Goal: Task Accomplishment & Management: Manage account settings

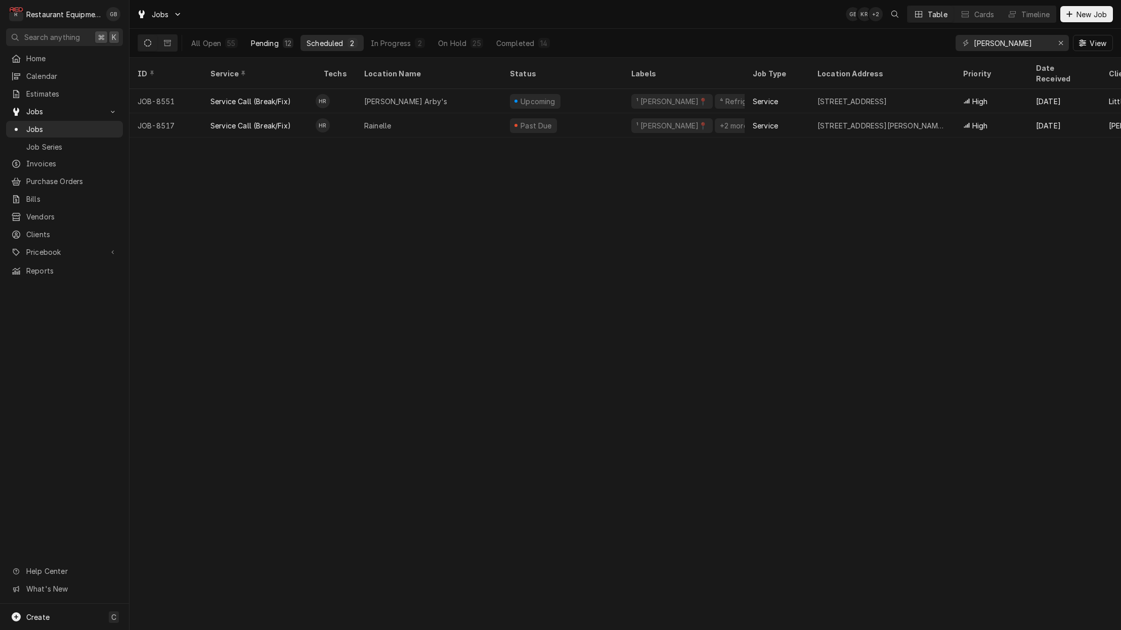
click at [261, 37] on button "Pending 12" at bounding box center [272, 43] width 55 height 16
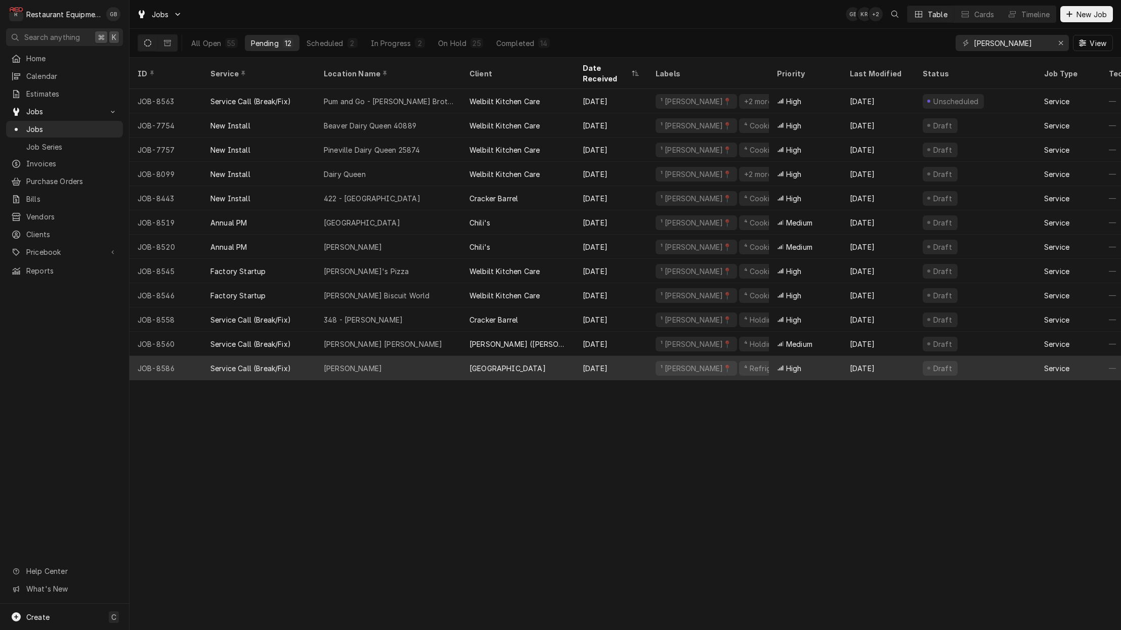
click at [384, 360] on div "Woodrow Wilson" at bounding box center [389, 368] width 146 height 24
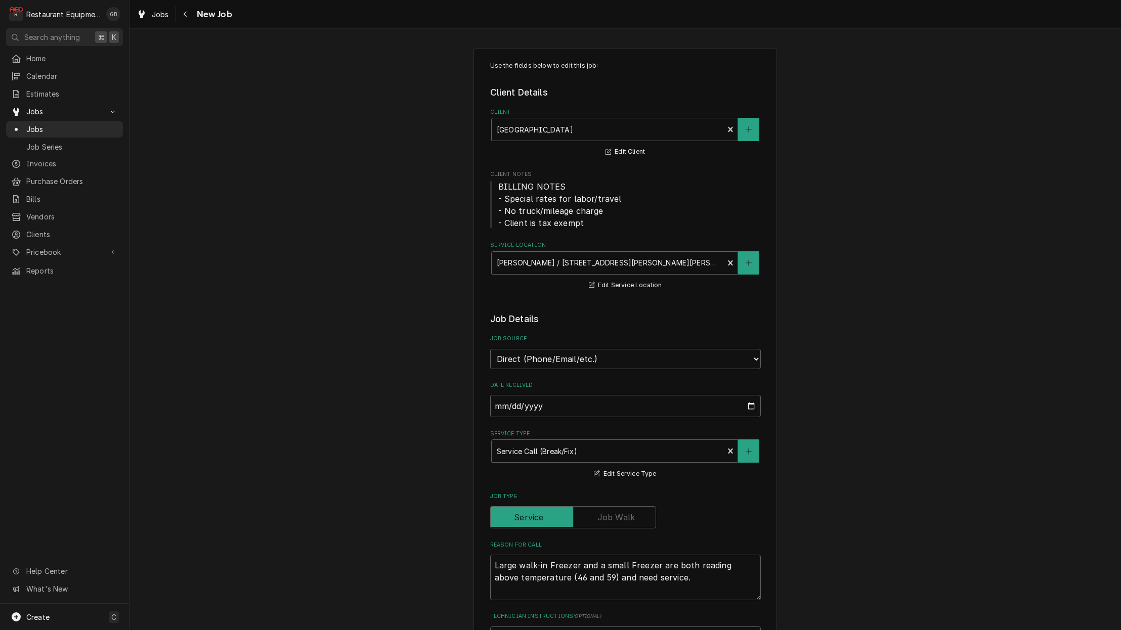
type textarea "x"
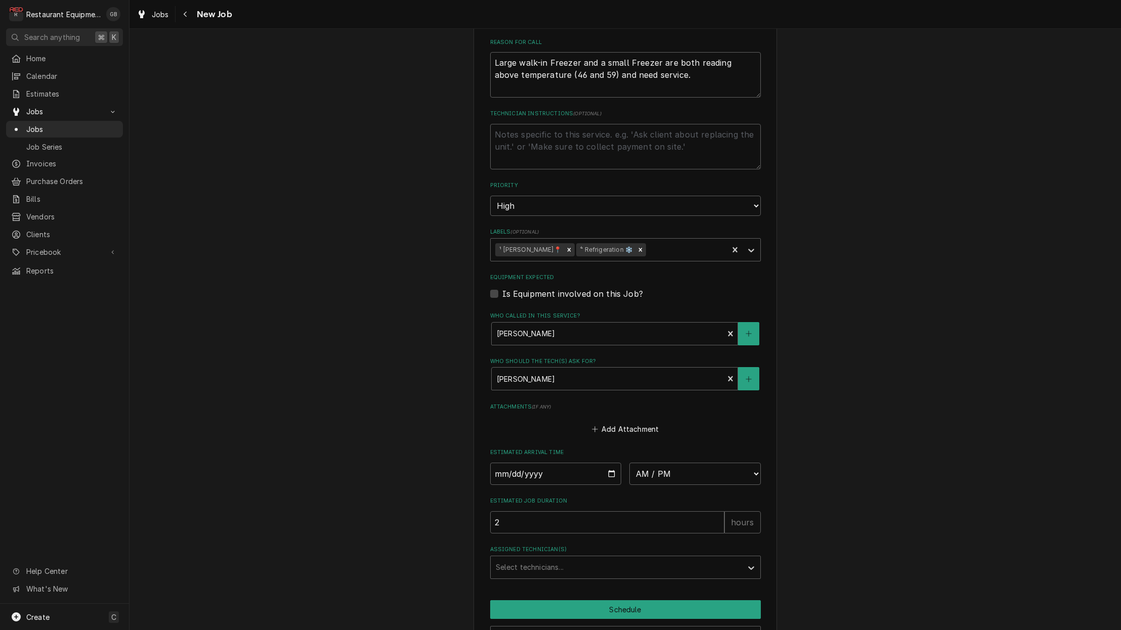
scroll to position [504, 0]
click at [511, 462] on input "Date" at bounding box center [555, 473] width 131 height 22
type input "2025-08-18"
type textarea "x"
click at [675, 465] on fieldset "Job Details Job Source Direct (Phone/Email/etc.) Service Channel Corrigo Ecotra…" at bounding box center [625, 193] width 271 height 769
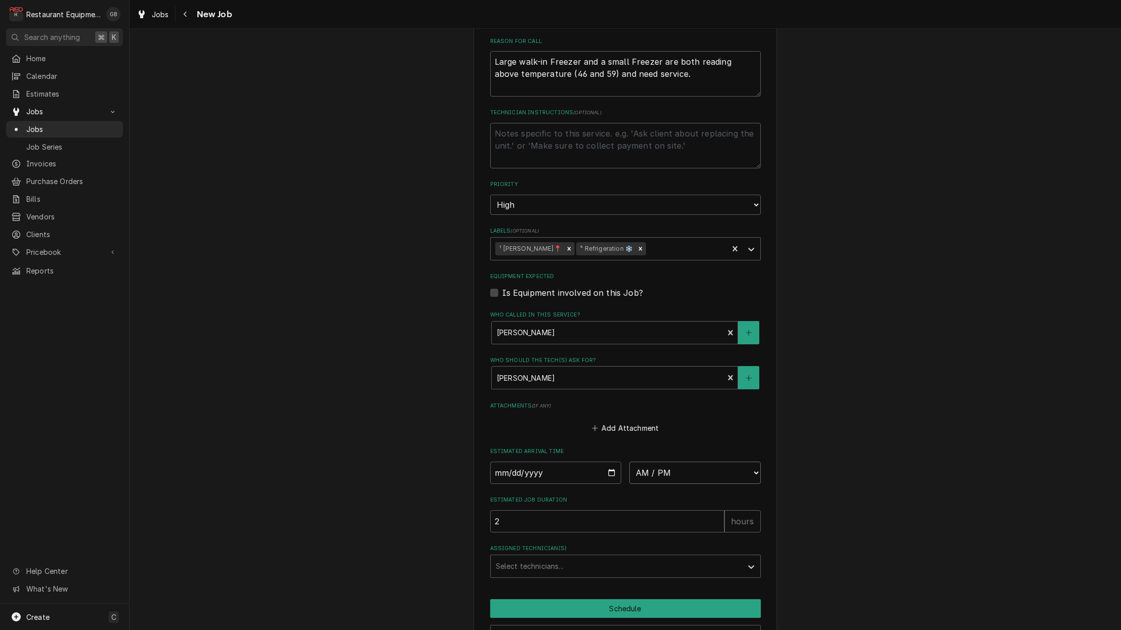
select select "10:30:00"
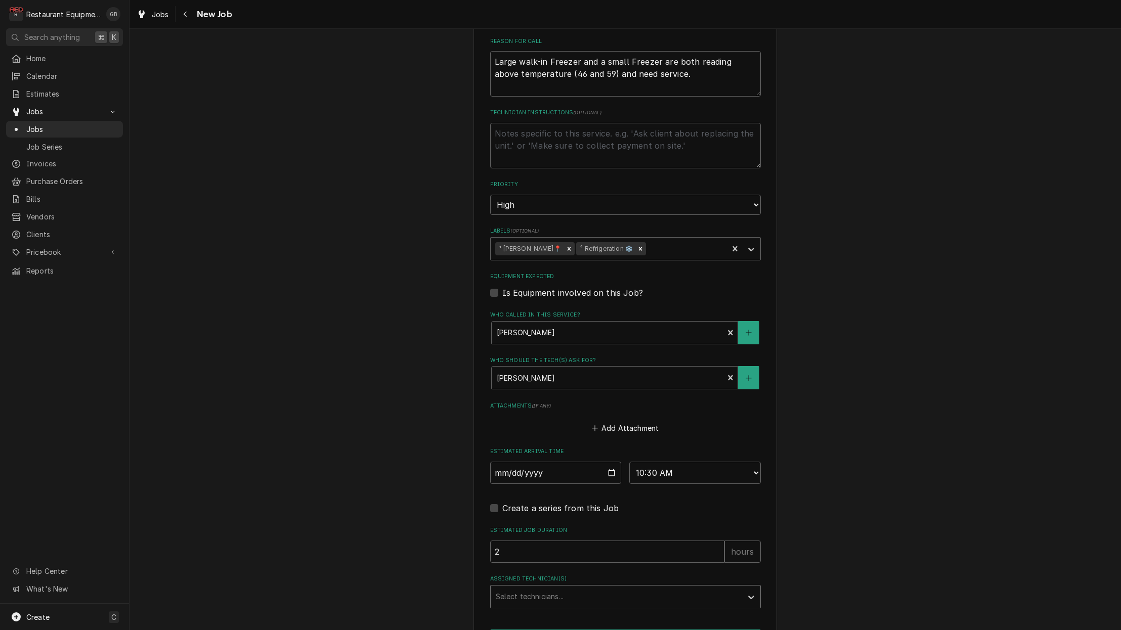
click at [596, 586] on div "Select technicians..." at bounding box center [615, 597] width 251 height 22
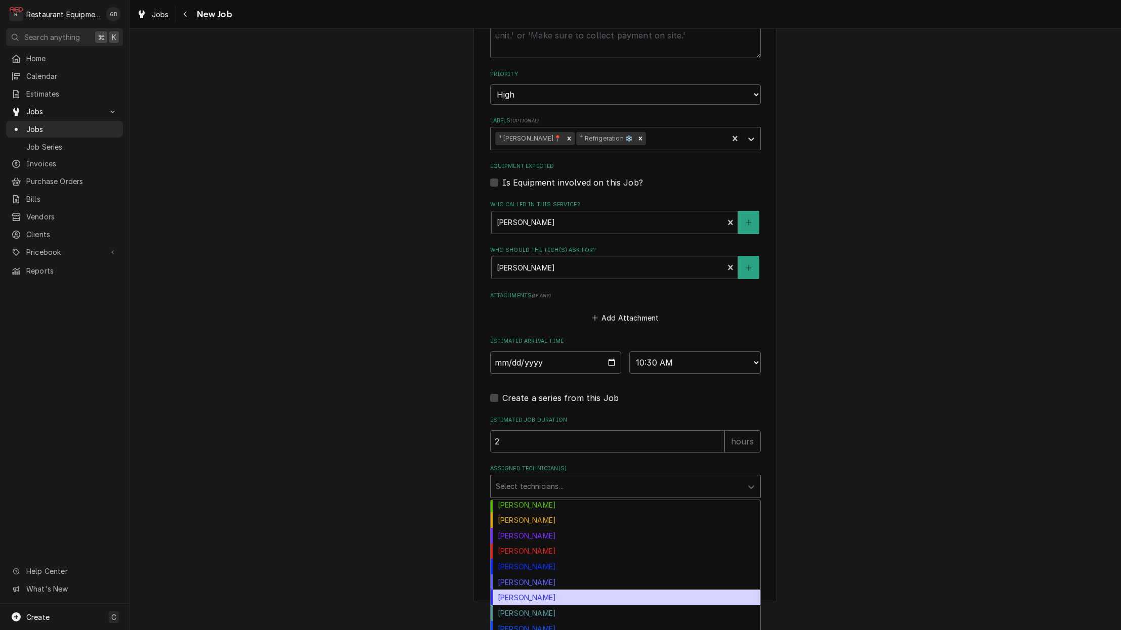
scroll to position [613, 0]
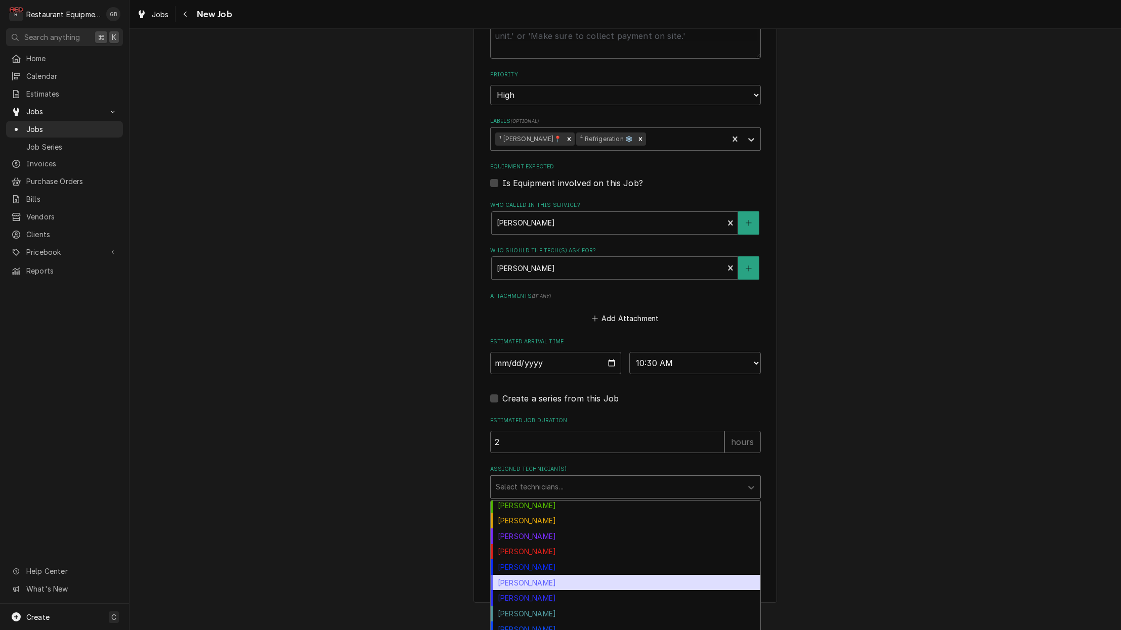
click at [512, 575] on div "[PERSON_NAME]" at bounding box center [625, 583] width 270 height 16
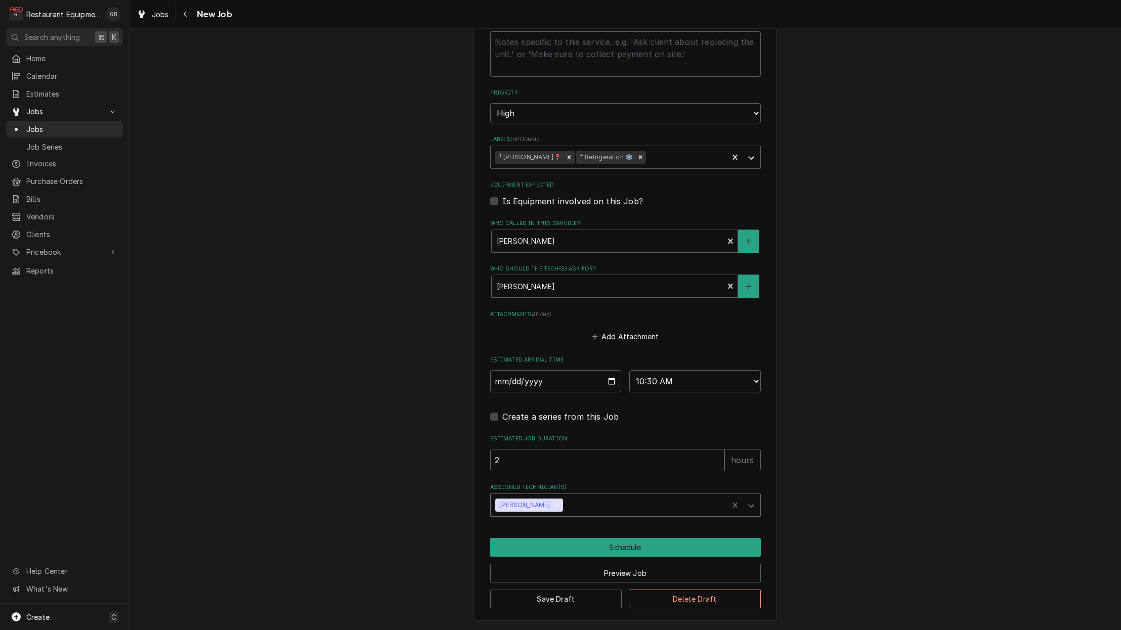
scroll to position [572, 0]
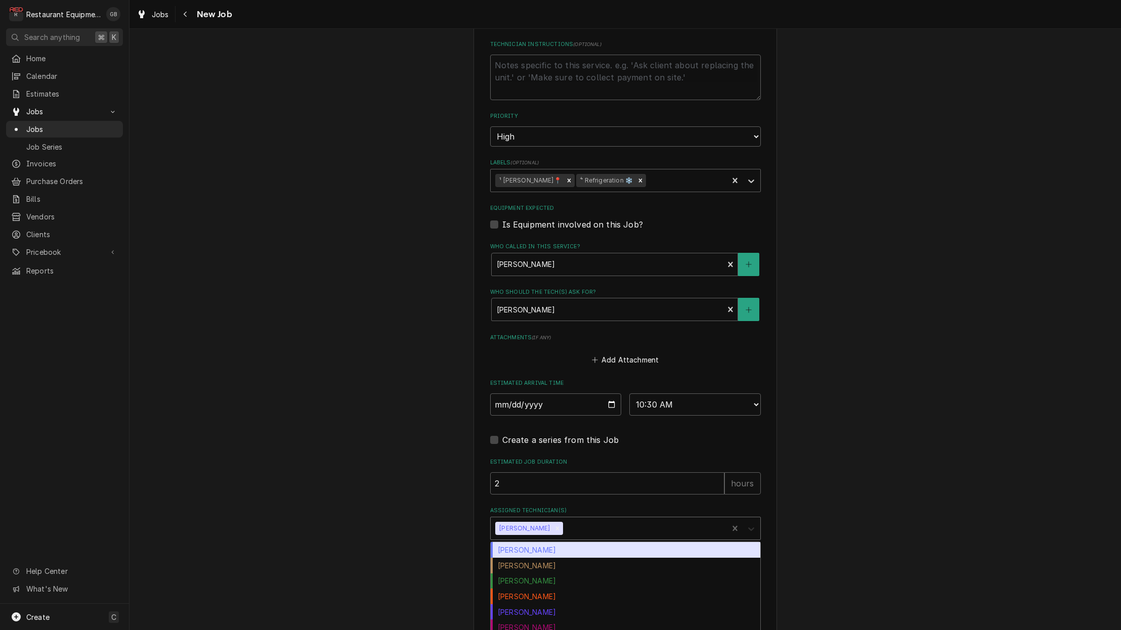
click at [750, 524] on icon "Assigned Technician(s)" at bounding box center [751, 529] width 10 height 10
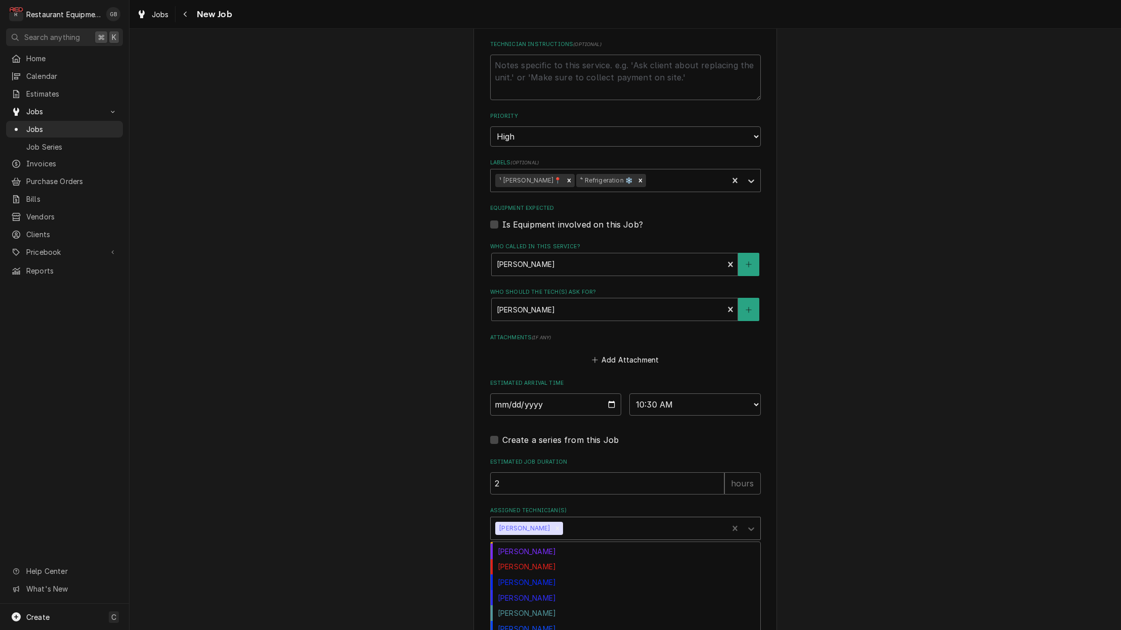
scroll to position [138, 0]
click at [533, 590] on div "[PERSON_NAME]" at bounding box center [625, 598] width 270 height 16
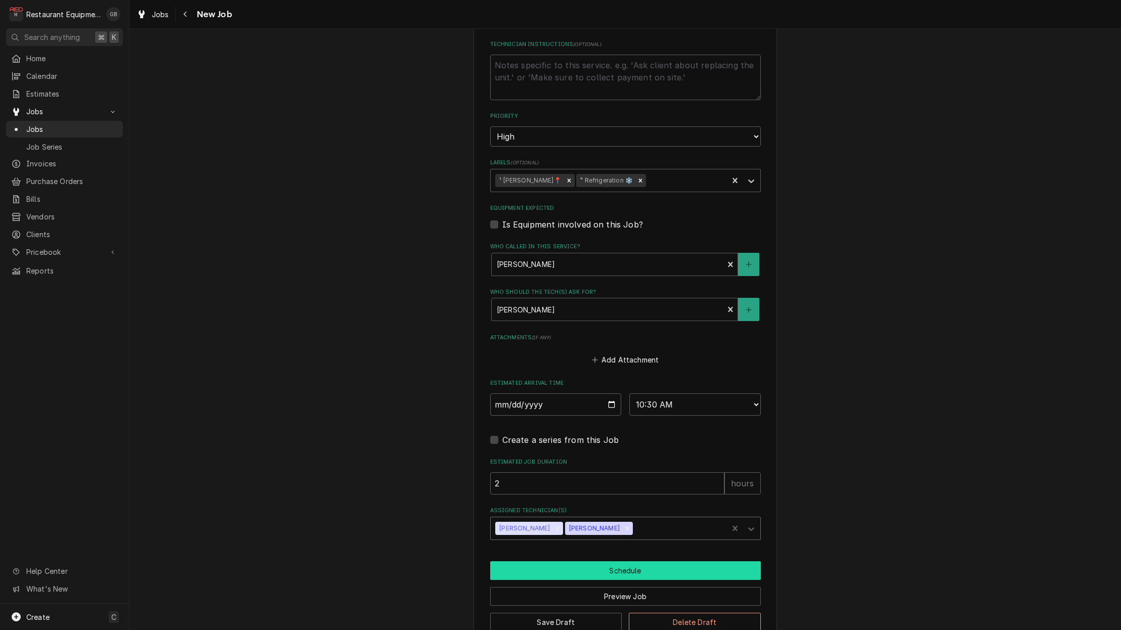
click at [570, 561] on button "Schedule" at bounding box center [625, 570] width 271 height 19
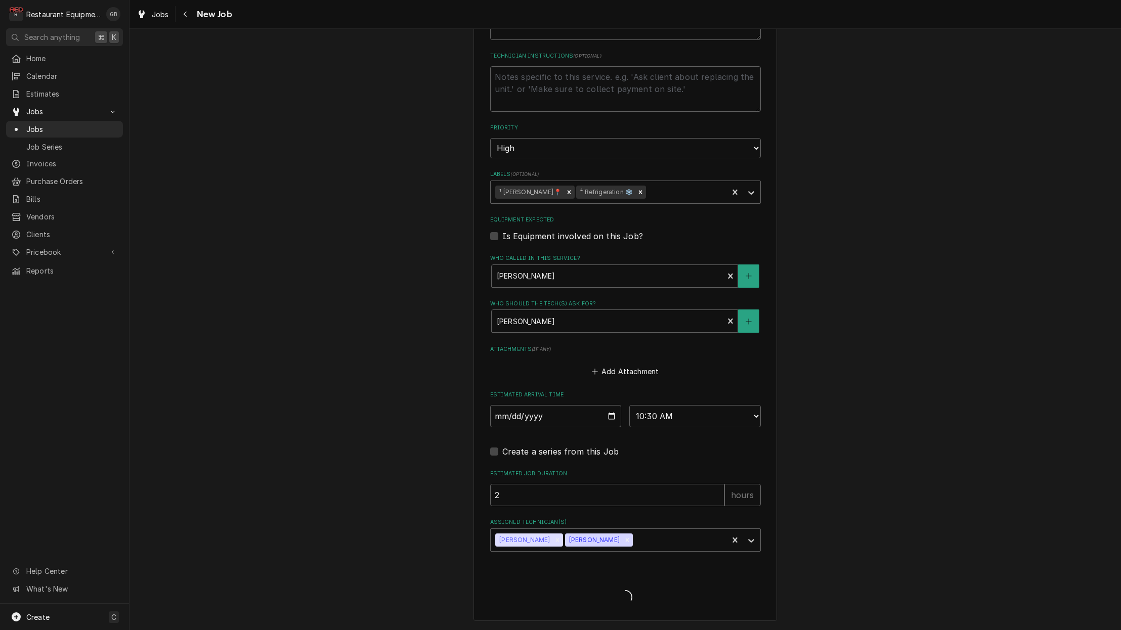
scroll to position [537, 0]
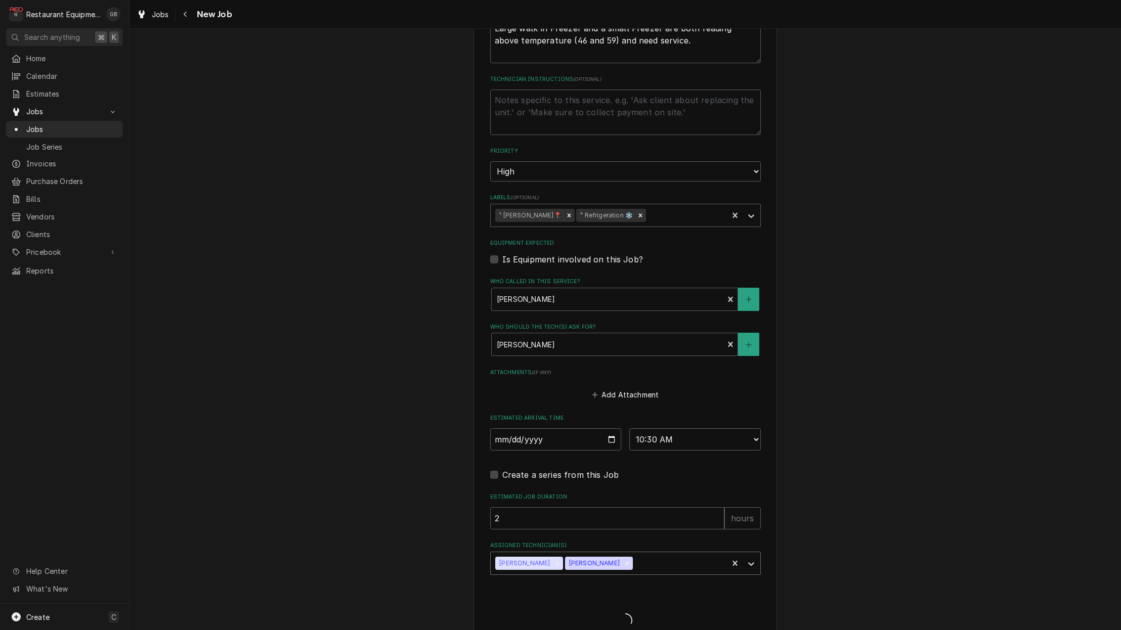
type textarea "x"
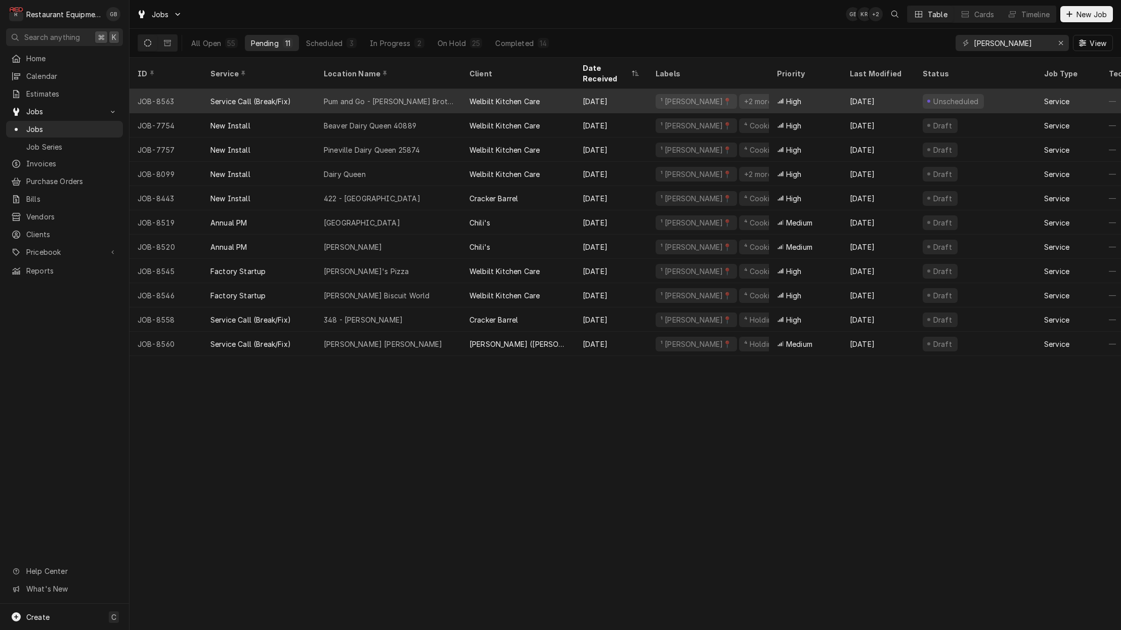
click at [393, 96] on div "Pum and Go - [PERSON_NAME] Brothers Pizza" at bounding box center [388, 101] width 129 height 11
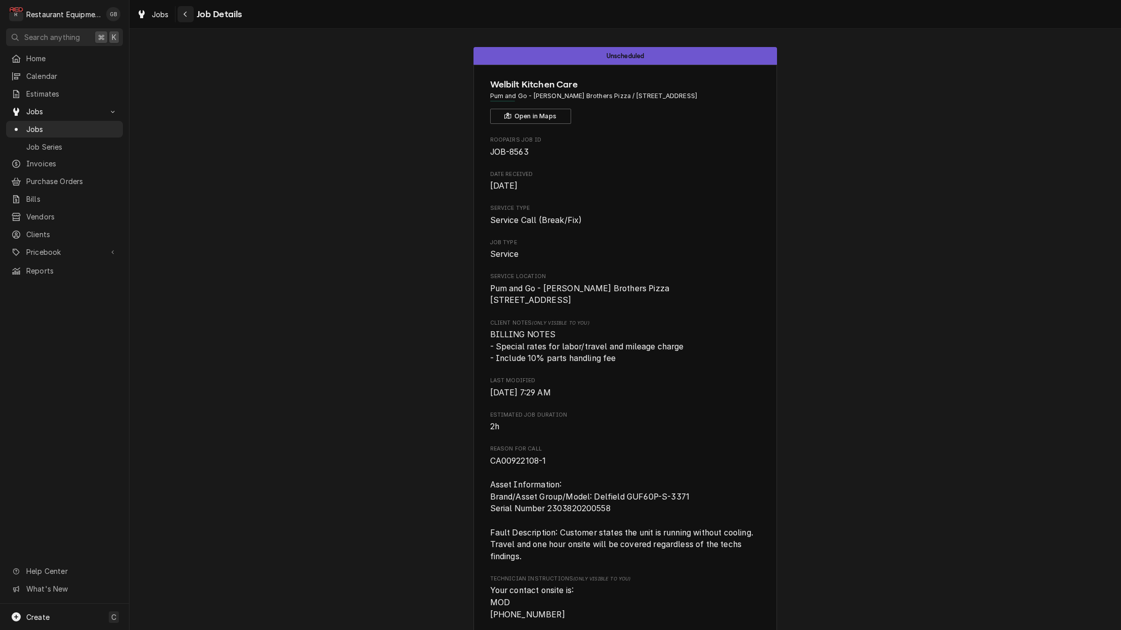
click at [185, 18] on div "Navigate back" at bounding box center [186, 14] width 10 height 10
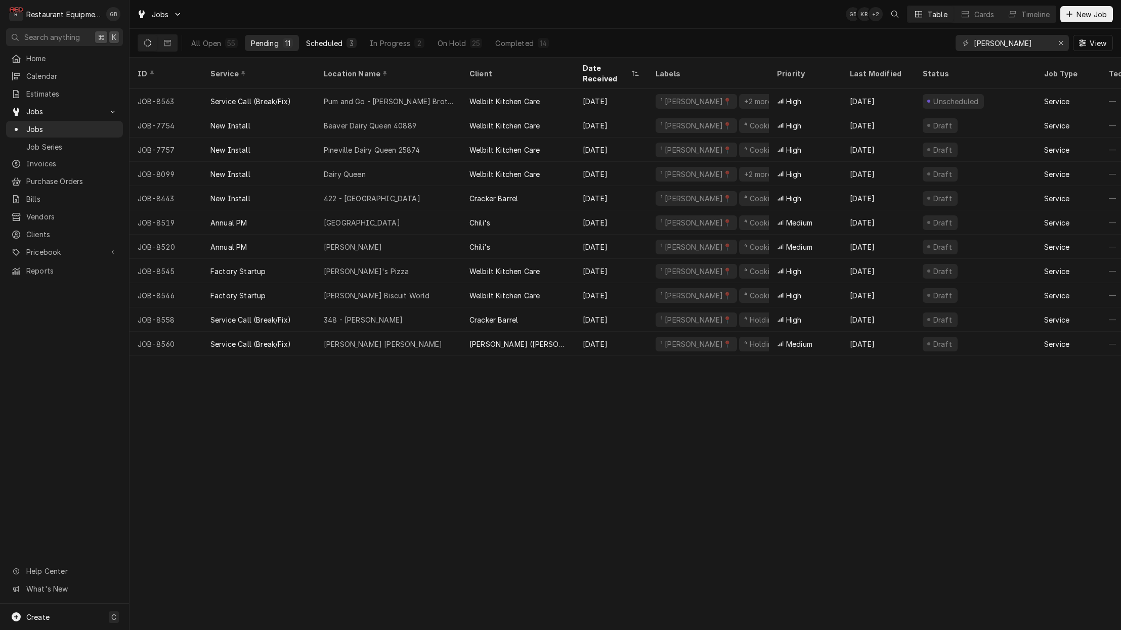
click at [329, 40] on div "Scheduled" at bounding box center [324, 43] width 36 height 11
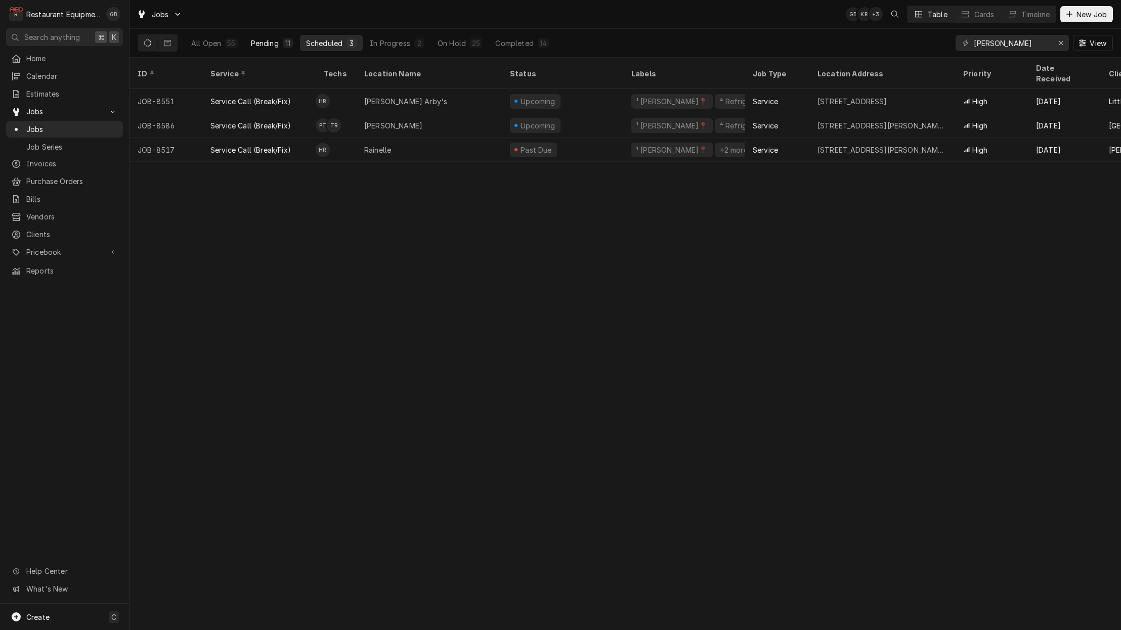
click at [259, 45] on div "Pending" at bounding box center [265, 43] width 28 height 11
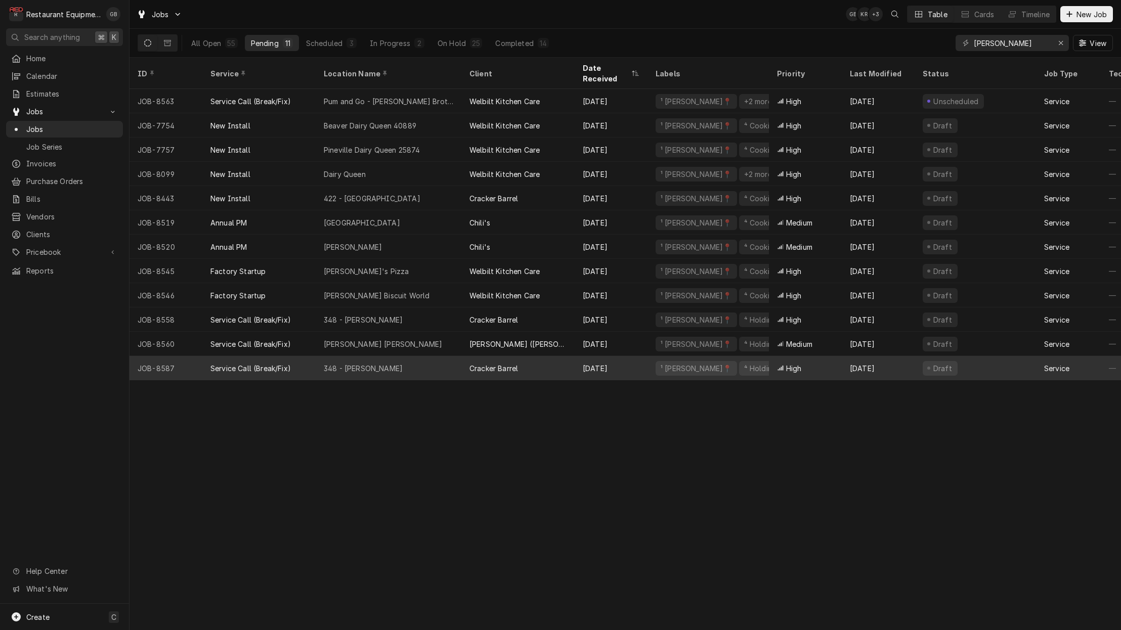
click at [413, 360] on div "348 - [PERSON_NAME]" at bounding box center [389, 368] width 146 height 24
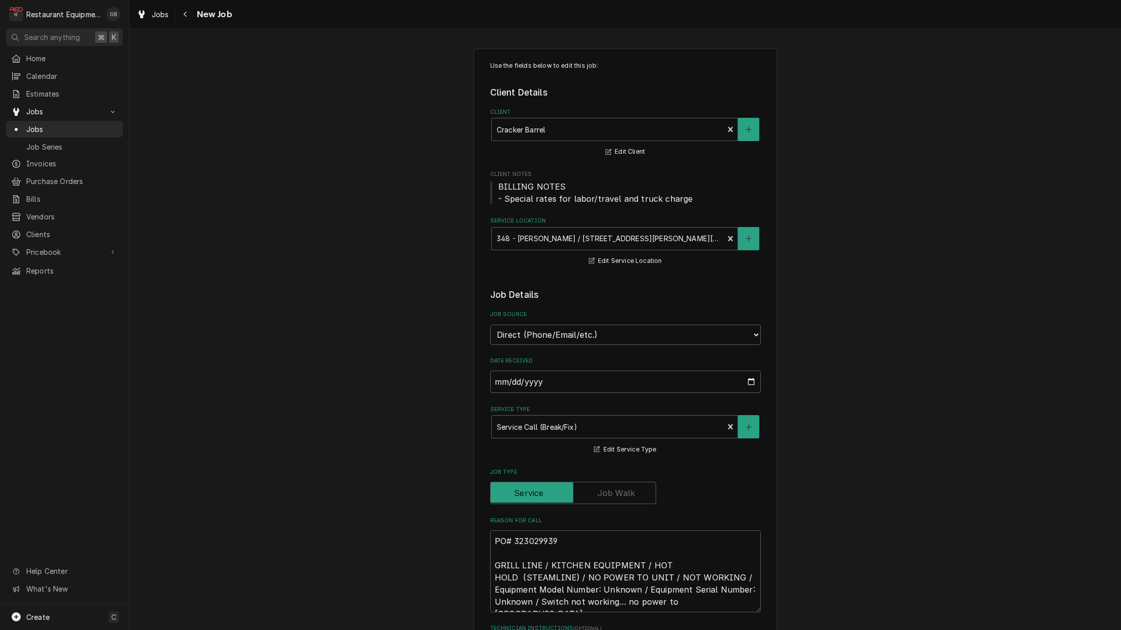
type textarea "x"
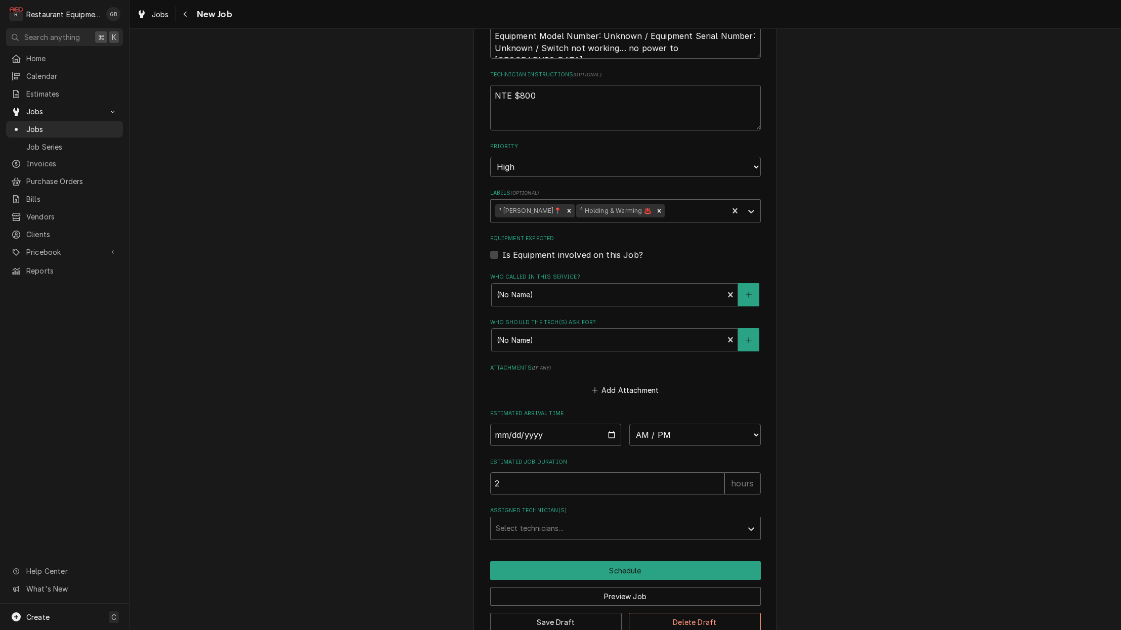
scroll to position [0, 1]
click at [513, 424] on input "Date" at bounding box center [555, 435] width 131 height 22
click at [528, 424] on input "Date" at bounding box center [555, 435] width 131 height 22
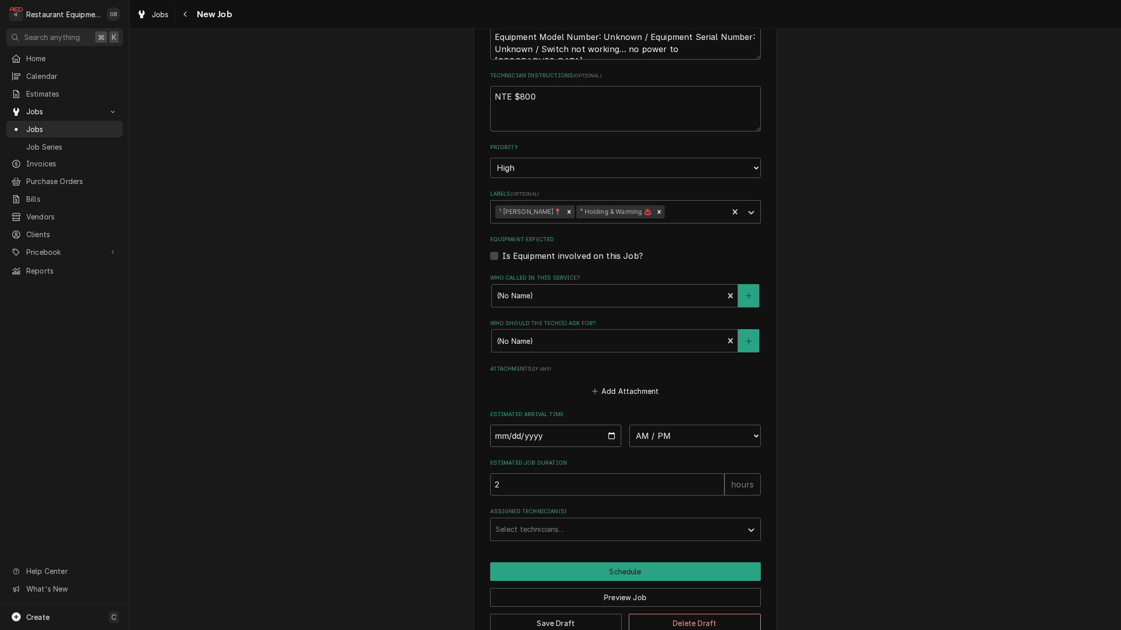
click at [503, 425] on input "Date" at bounding box center [555, 436] width 131 height 22
click at [509, 424] on input "Date" at bounding box center [555, 435] width 131 height 22
click at [521, 424] on input "Date" at bounding box center [555, 435] width 131 height 22
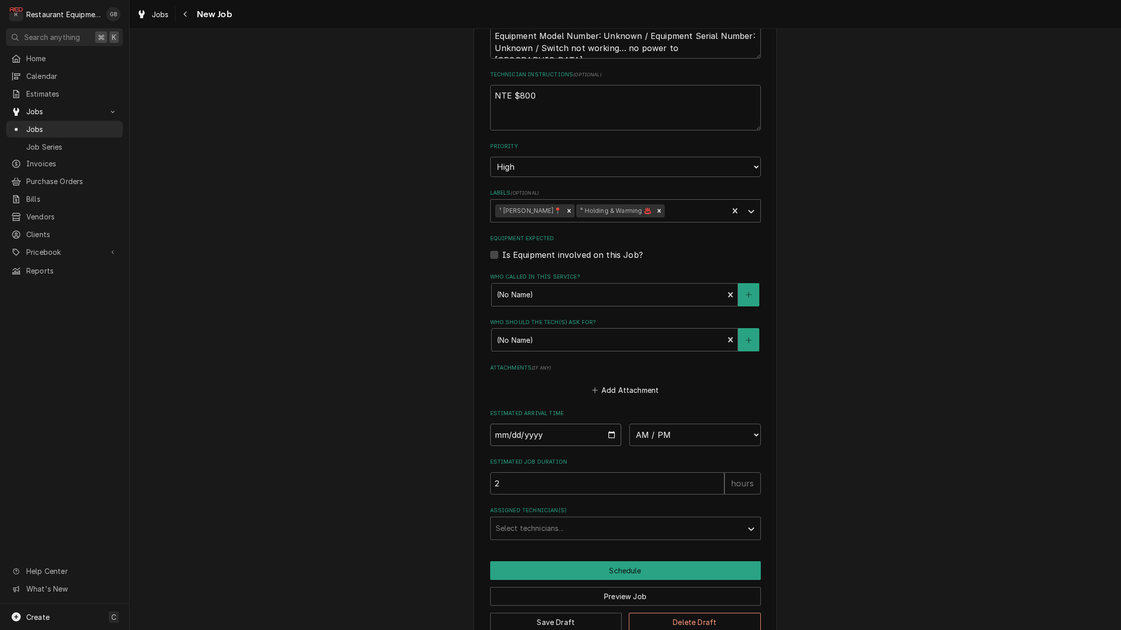
type input "2025-08-18"
type textarea "x"
click at [688, 427] on fieldset "Job Details Job Source Direct (Phone/Email/etc.) Service Channel Corrigo Ecotra…" at bounding box center [625, 137] width 271 height 805
select select "10:45:00"
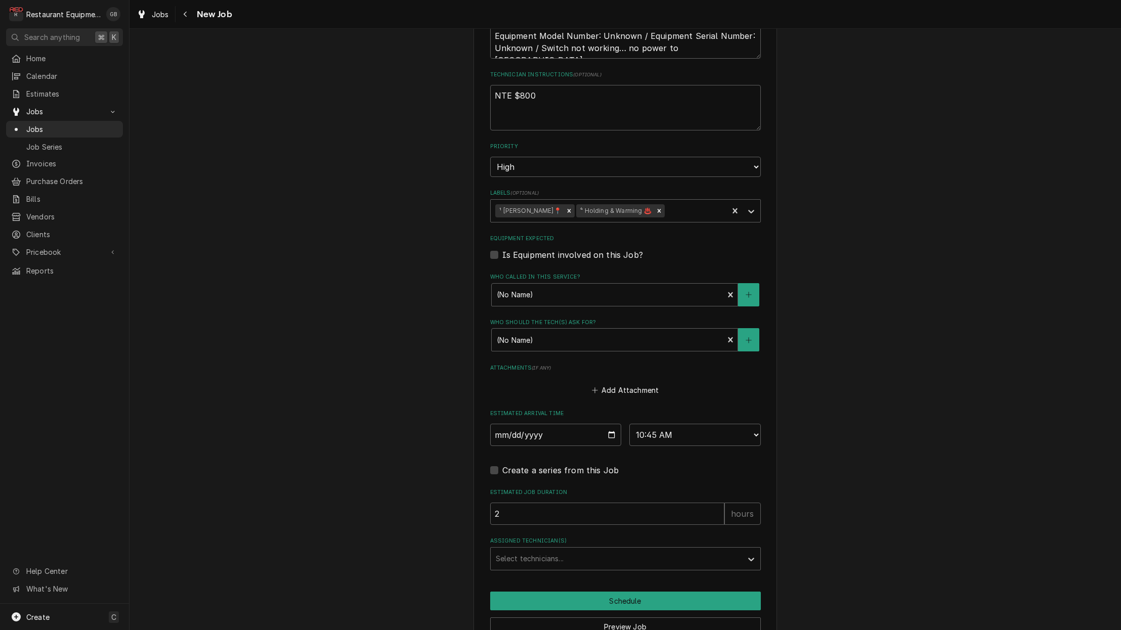
click at [643, 537] on label "Assigned Technician(s)" at bounding box center [625, 541] width 271 height 8
click at [633, 550] on div "Assigned Technician(s)" at bounding box center [616, 559] width 241 height 18
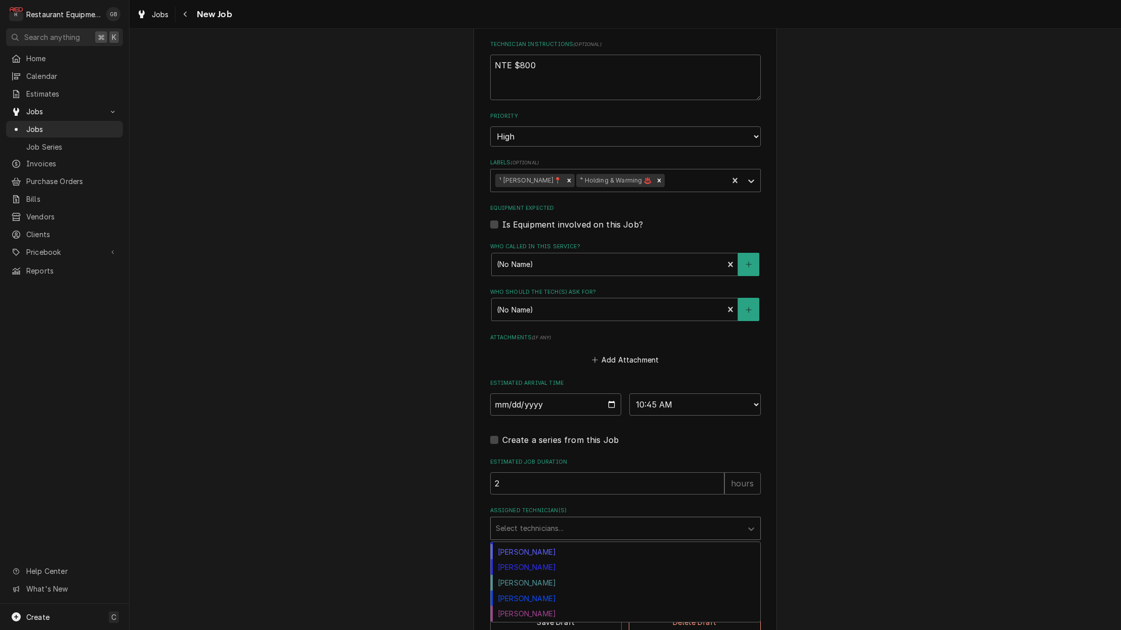
scroll to position [184, 0]
click at [530, 544] on div "[PERSON_NAME]" at bounding box center [625, 552] width 270 height 16
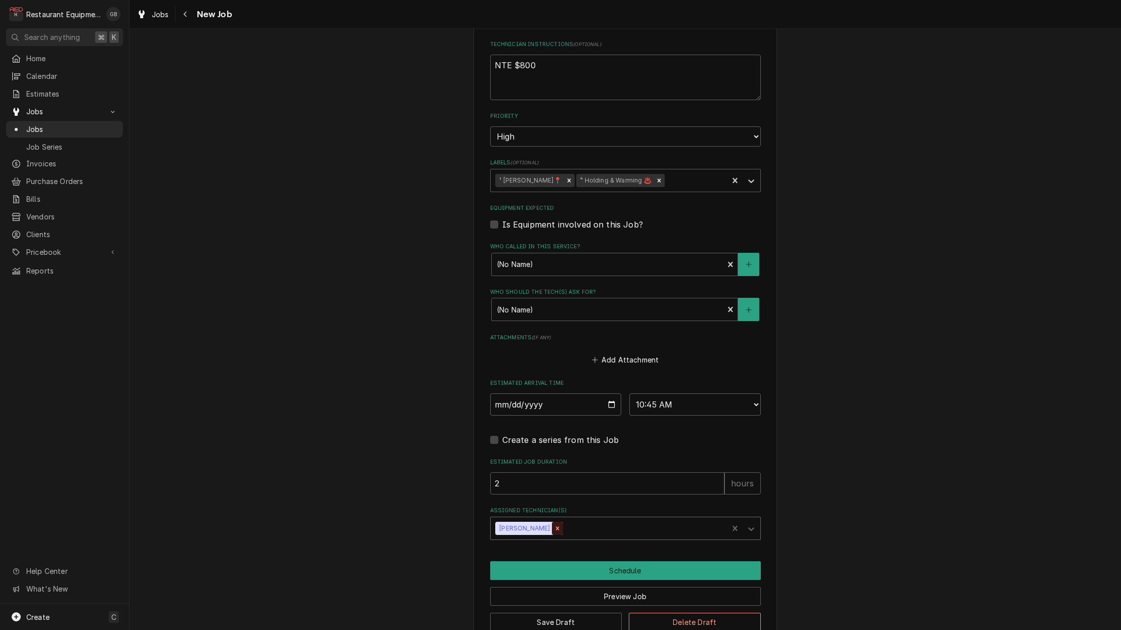
click at [554, 525] on icon "Remove Paxton Turner" at bounding box center [557, 528] width 7 height 7
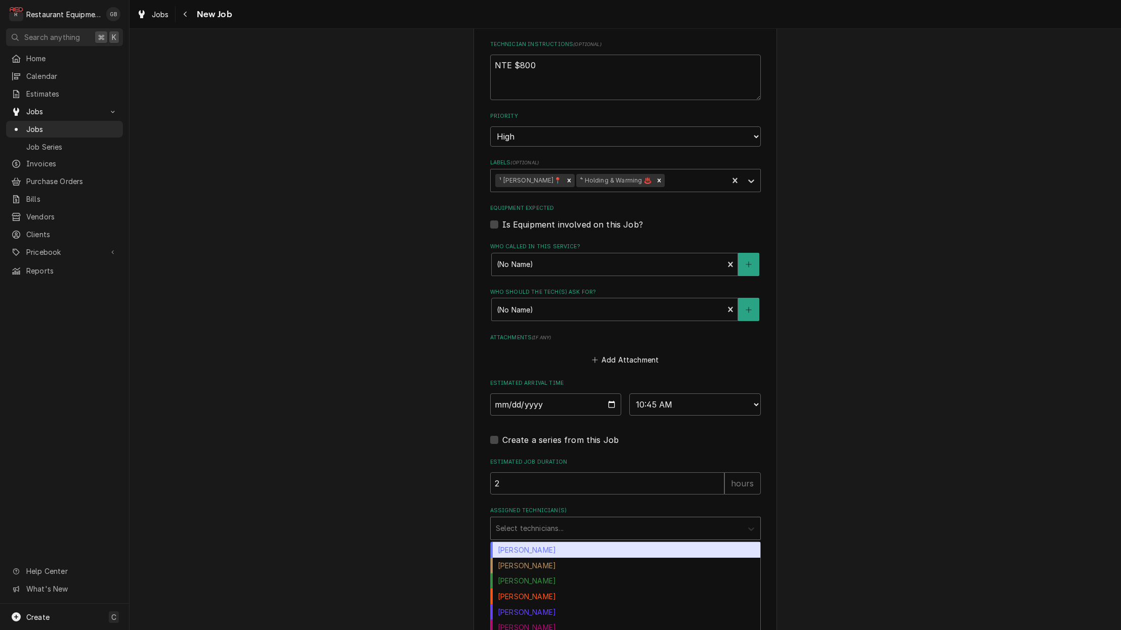
click at [746, 524] on icon "Assigned Technician(s)" at bounding box center [751, 529] width 10 height 10
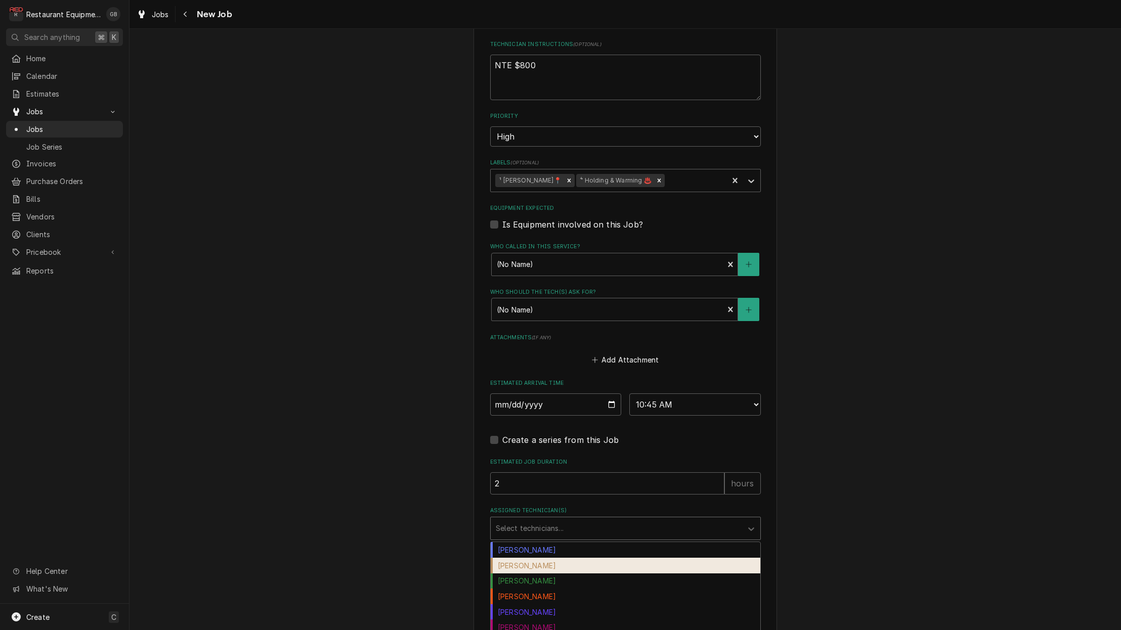
scroll to position [0, 0]
click at [518, 558] on div "[PERSON_NAME]" at bounding box center [625, 566] width 270 height 16
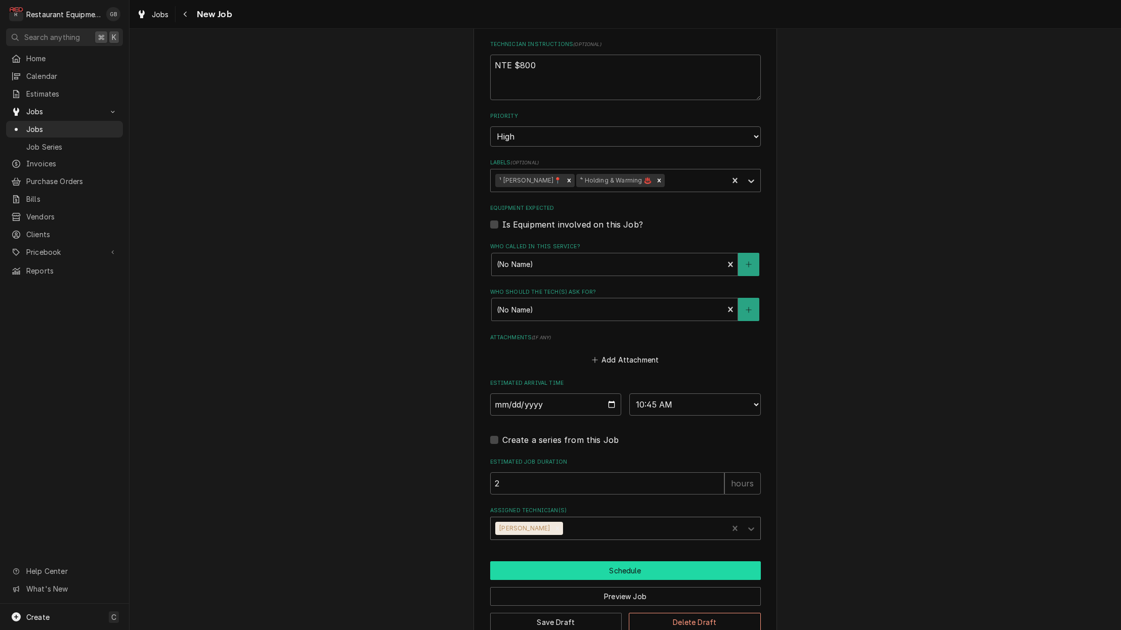
scroll to position [0, 1]
click at [616, 561] on button "Schedule" at bounding box center [625, 570] width 271 height 19
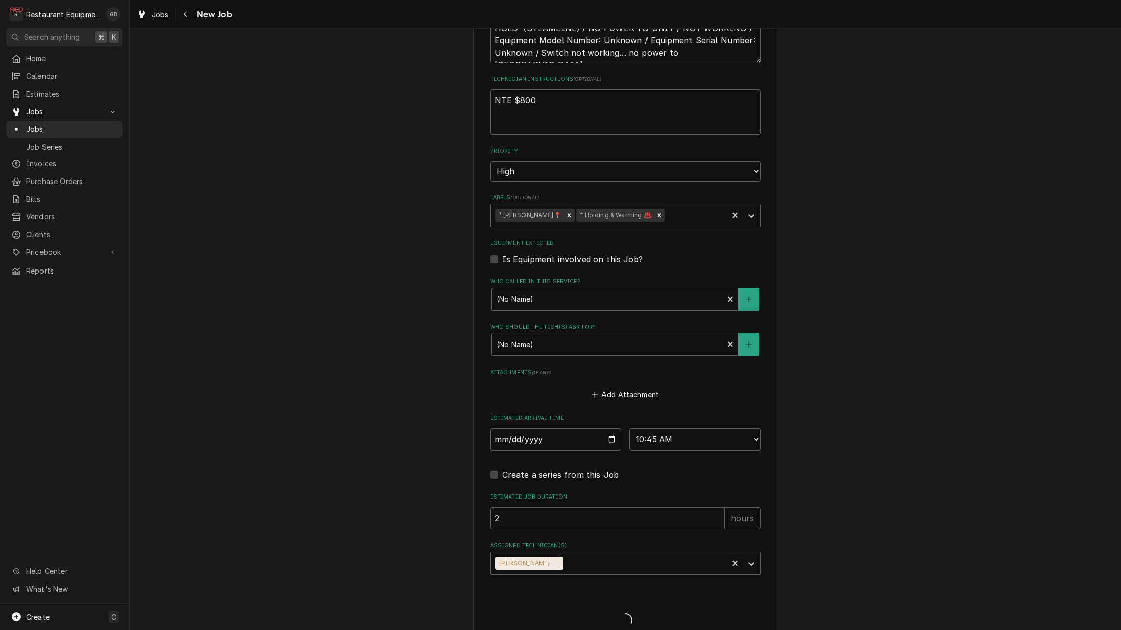
type textarea "x"
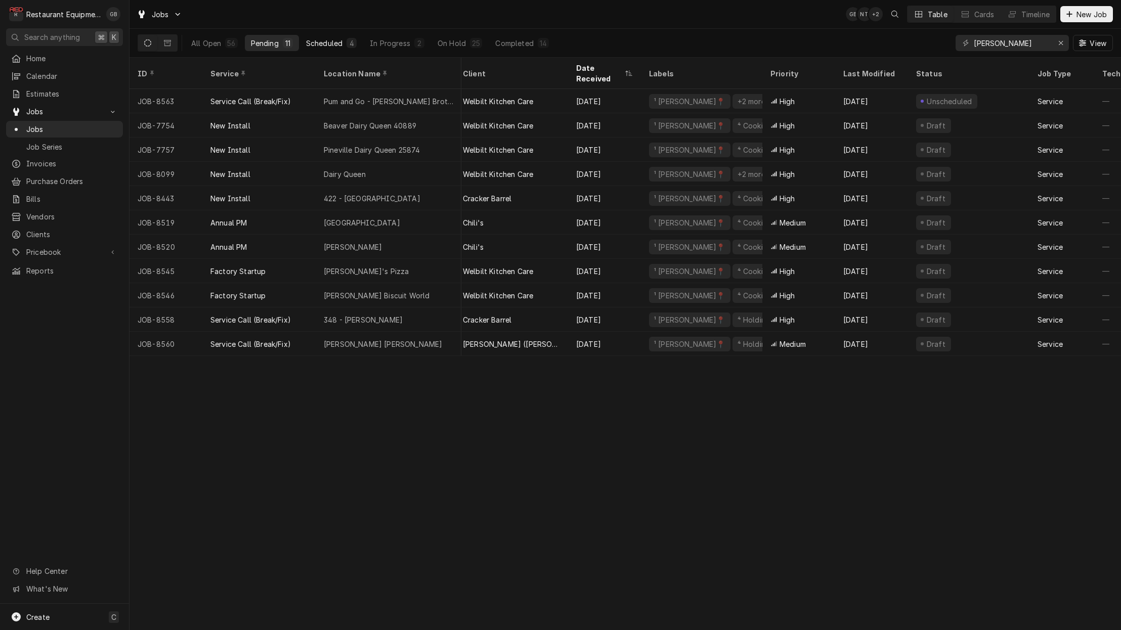
click at [337, 44] on div "Scheduled" at bounding box center [324, 43] width 36 height 11
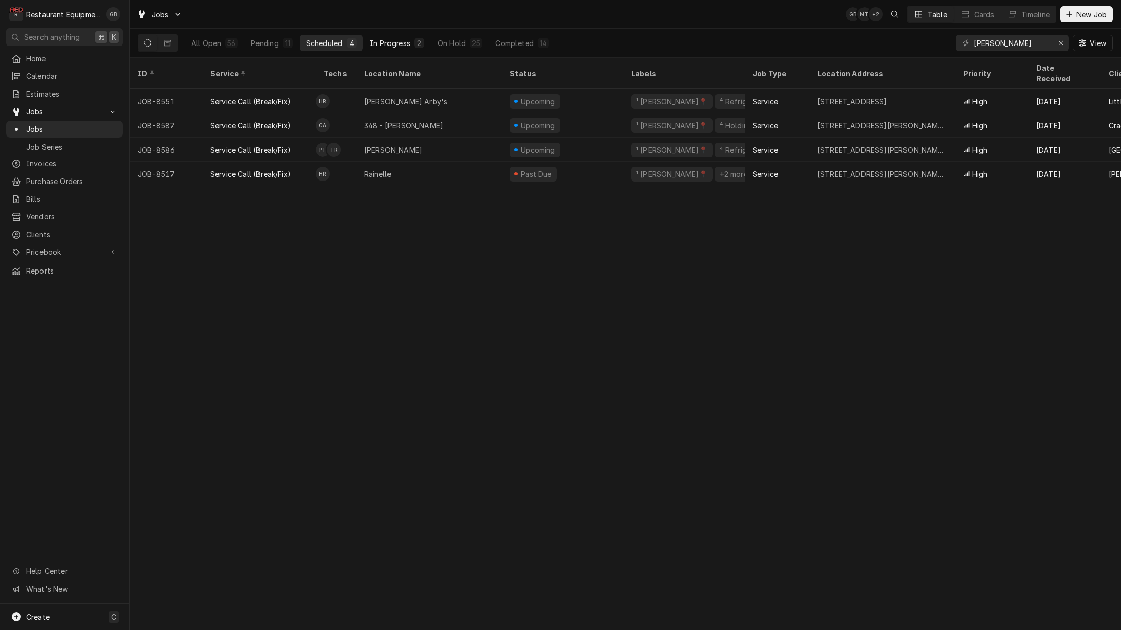
scroll to position [0, 1]
click at [389, 47] on div "In Progress" at bounding box center [390, 43] width 40 height 11
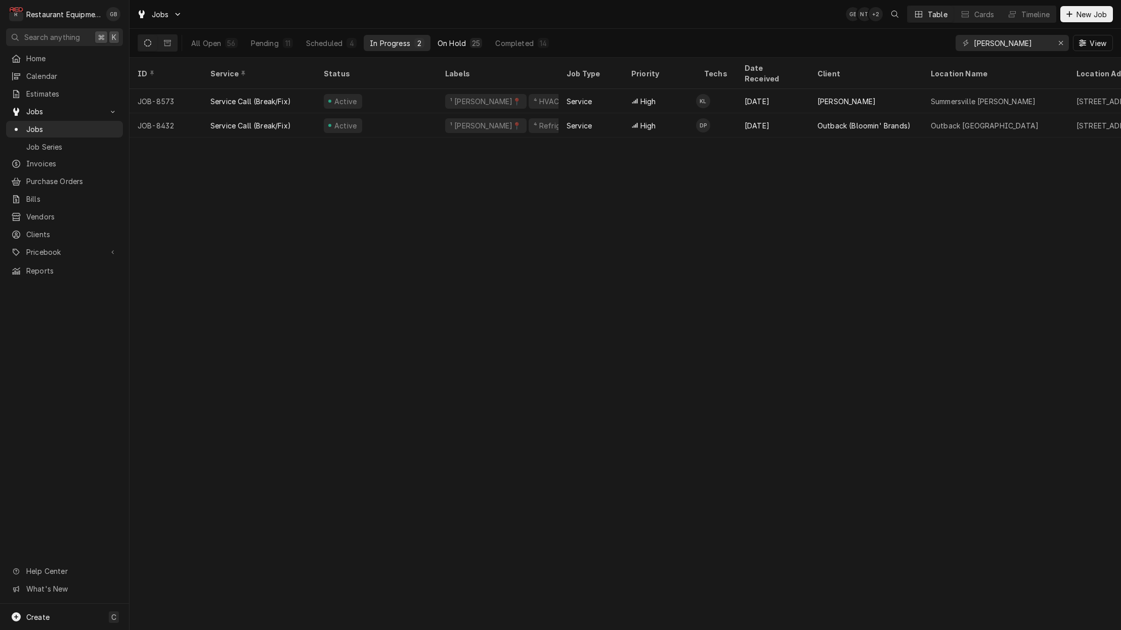
click at [437, 50] on button "On Hold 25" at bounding box center [459, 43] width 57 height 16
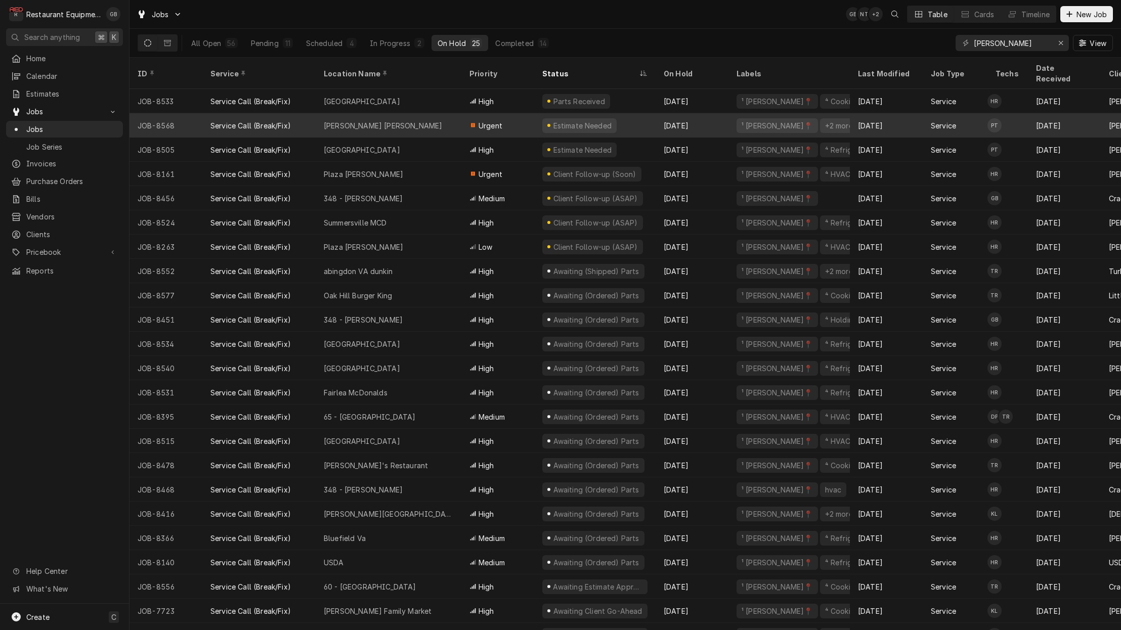
scroll to position [0, 0]
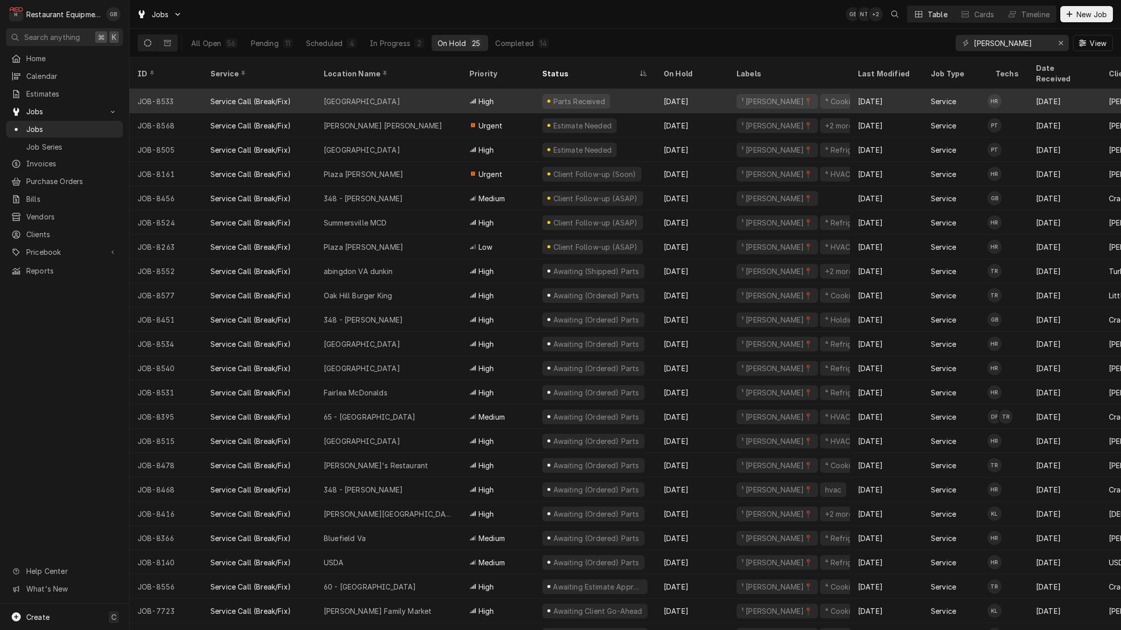
click at [389, 89] on div "[GEOGRAPHIC_DATA]" at bounding box center [389, 101] width 146 height 24
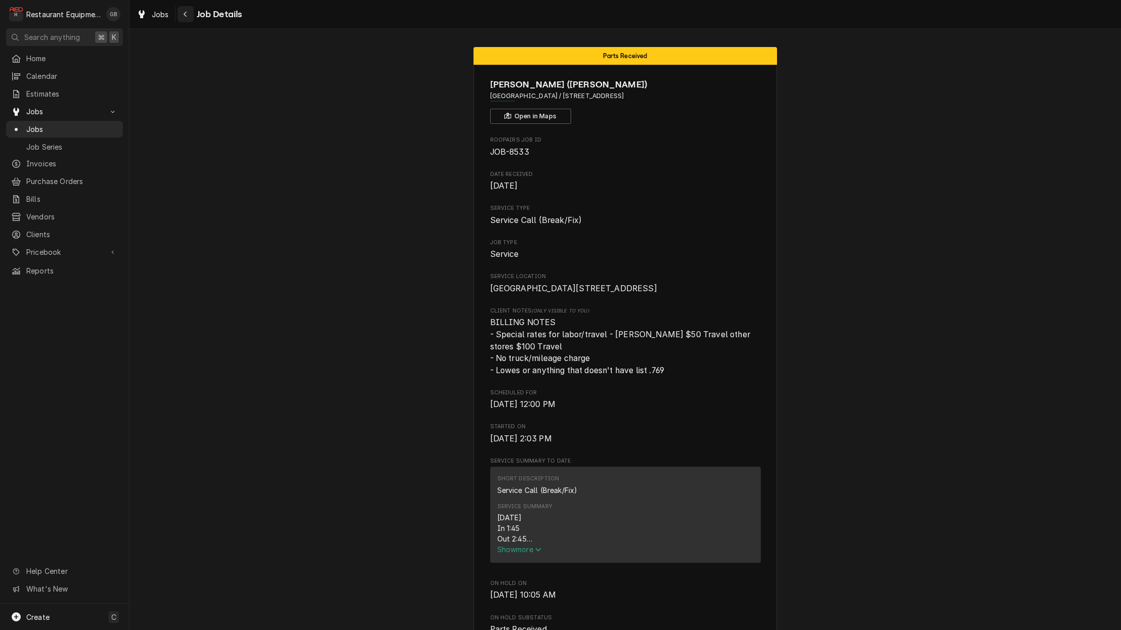
click at [184, 15] on icon "Navigate back" at bounding box center [185, 14] width 5 height 7
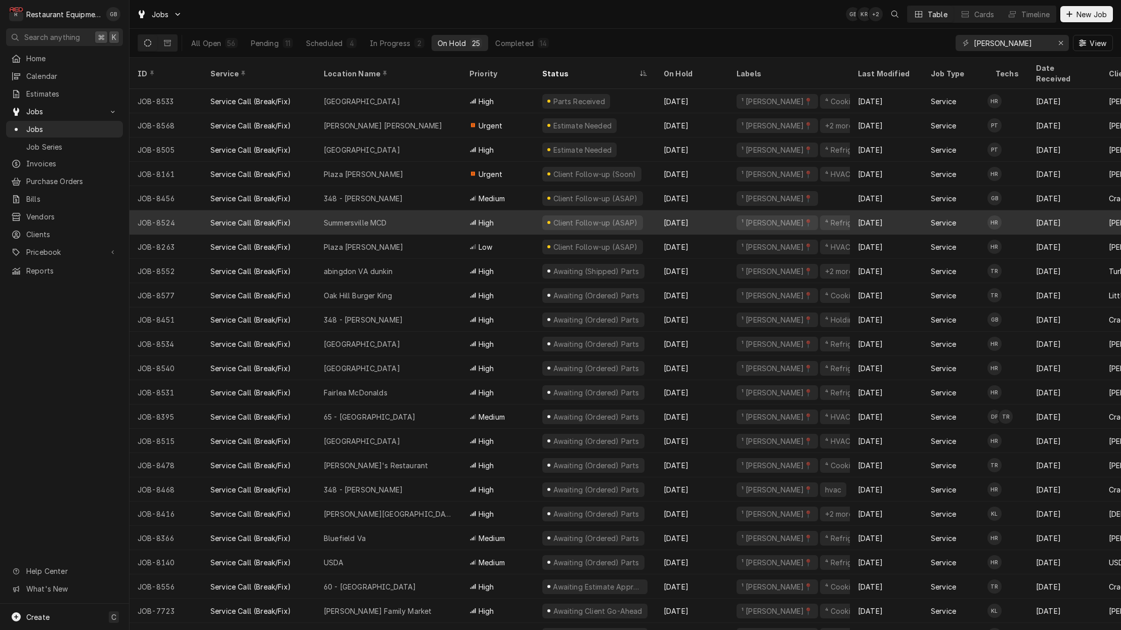
click at [395, 210] on div "Summersville MCD" at bounding box center [389, 222] width 146 height 24
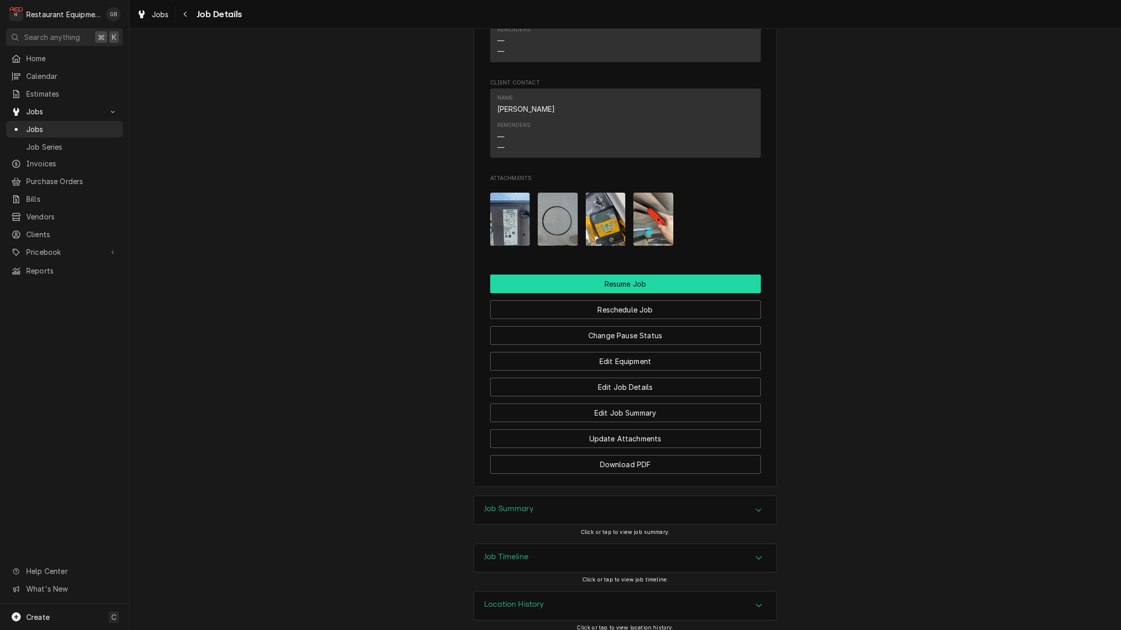
scroll to position [1010, 0]
click at [642, 320] on div "Change Pause Status" at bounding box center [625, 333] width 271 height 26
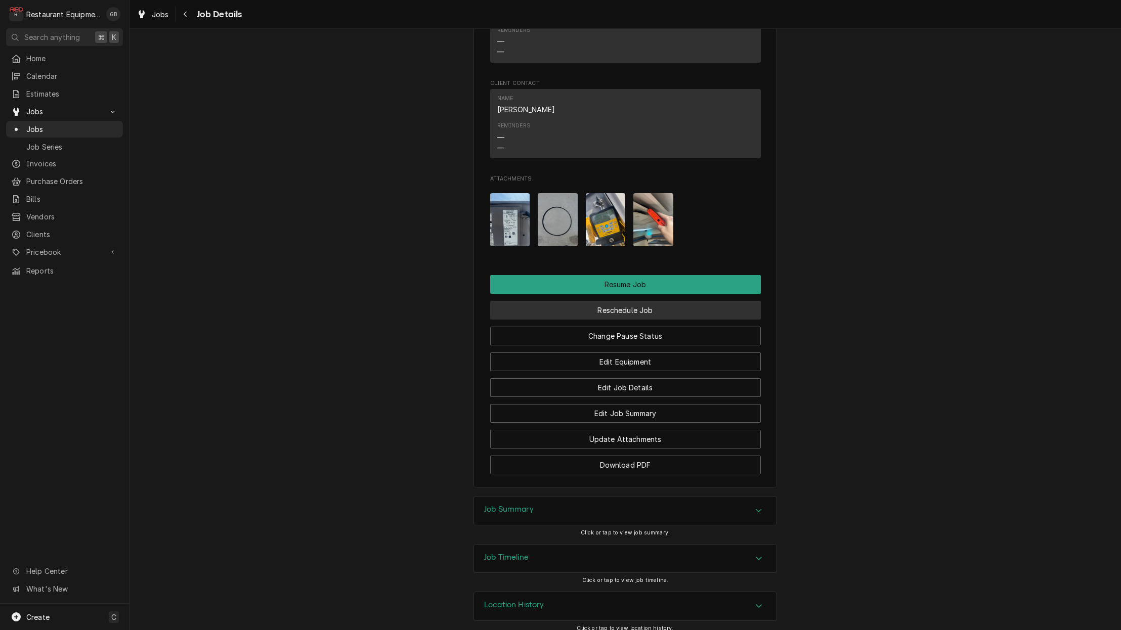
click at [640, 301] on button "Reschedule Job" at bounding box center [625, 310] width 271 height 19
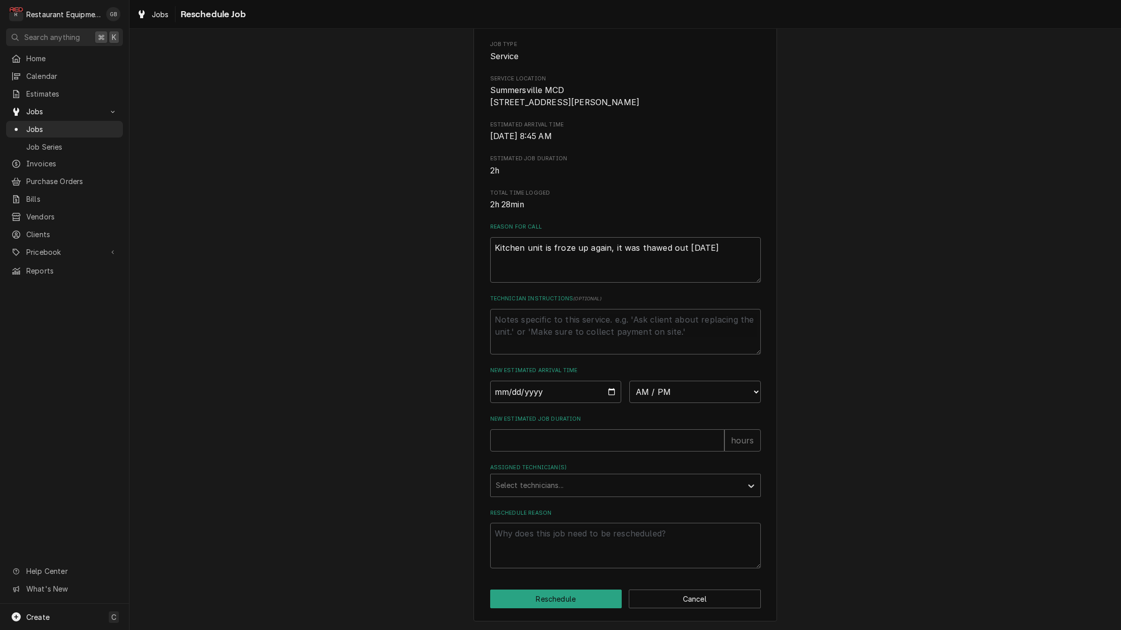
scroll to position [1, 0]
click at [513, 398] on input "Date" at bounding box center [555, 392] width 131 height 22
click at [526, 400] on input "Date" at bounding box center [555, 392] width 131 height 22
type input "[DATE]"
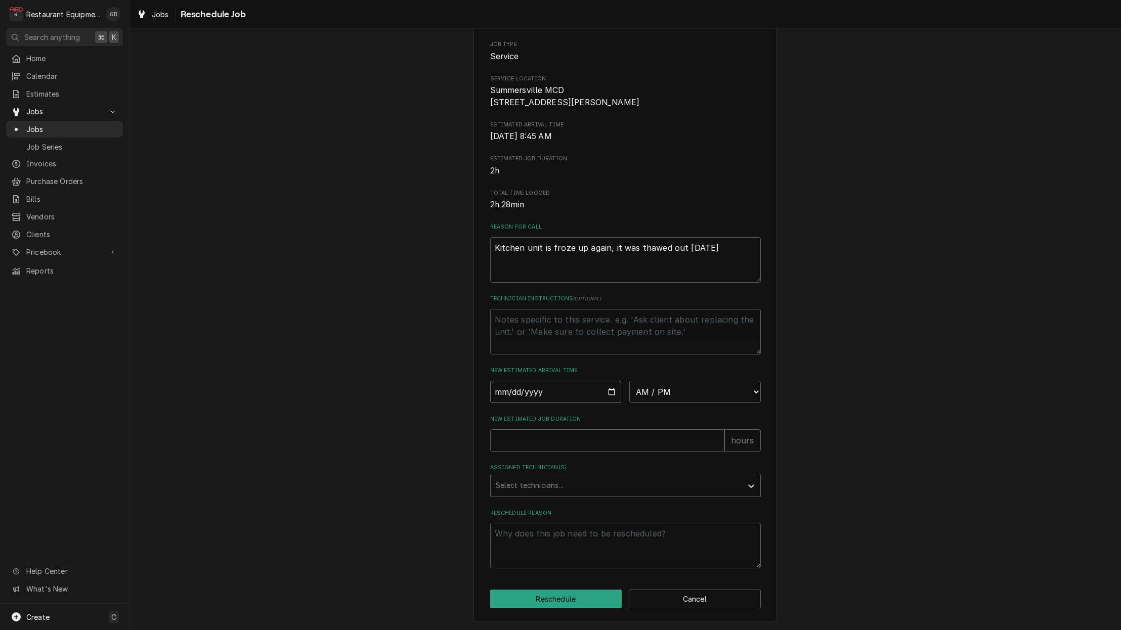
type textarea "x"
click at [676, 380] on div "New Estimated Arrival Time [DATE] AM / PM 6:00 AM 6:15 AM 6:30 AM 6:45 AM 7:00 …" at bounding box center [625, 385] width 271 height 36
select select "11:00:00"
click at [522, 443] on input "New Estimated Job Duration" at bounding box center [607, 440] width 234 height 22
type textarea "x"
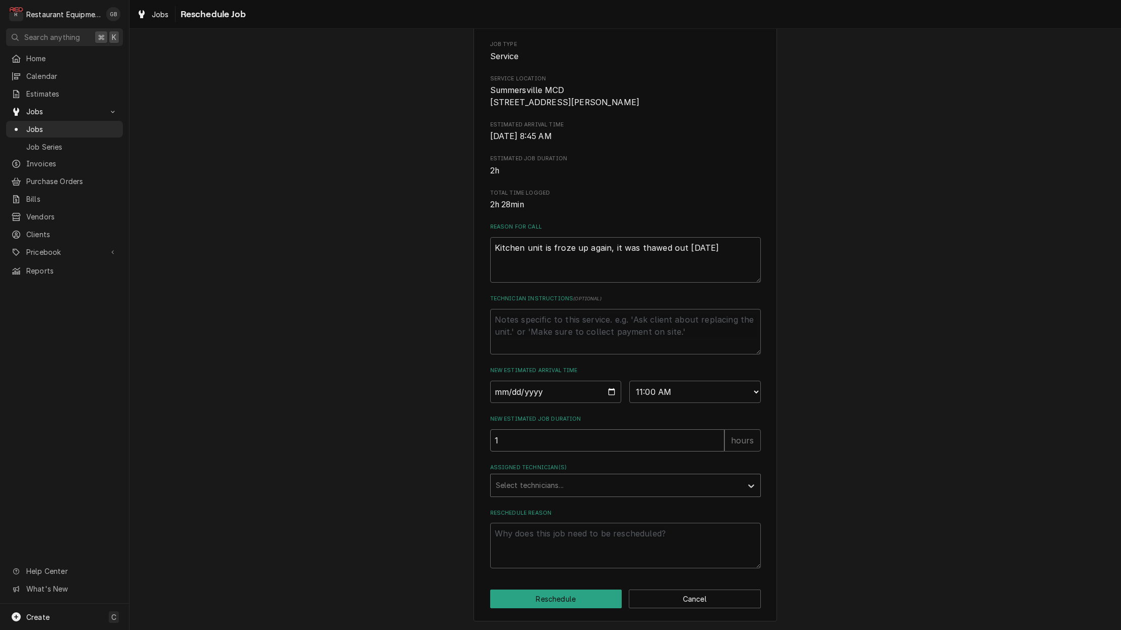
type input "1"
click at [623, 494] on div "Assigned Technician(s)" at bounding box center [616, 485] width 241 height 18
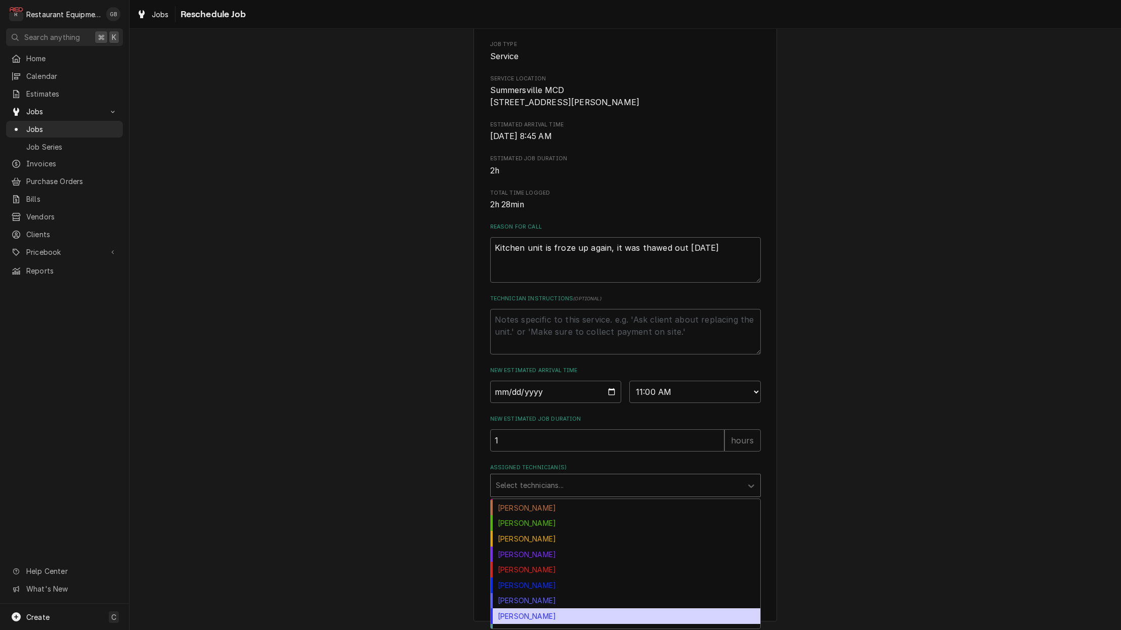
scroll to position [134, 0]
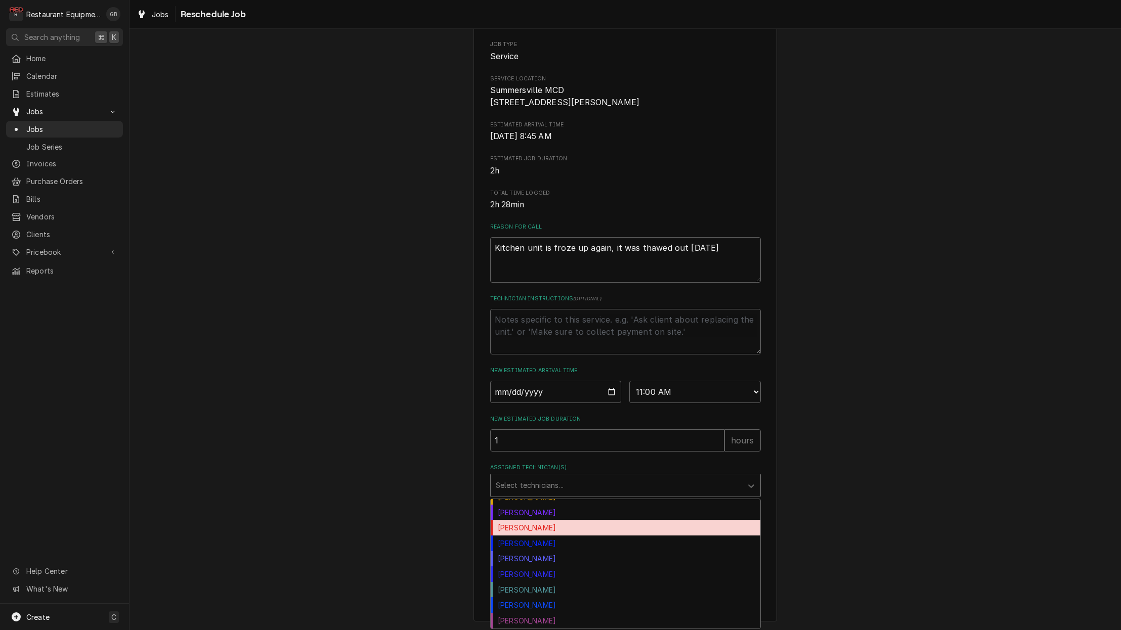
click at [545, 520] on div "[PERSON_NAME]" at bounding box center [625, 528] width 270 height 16
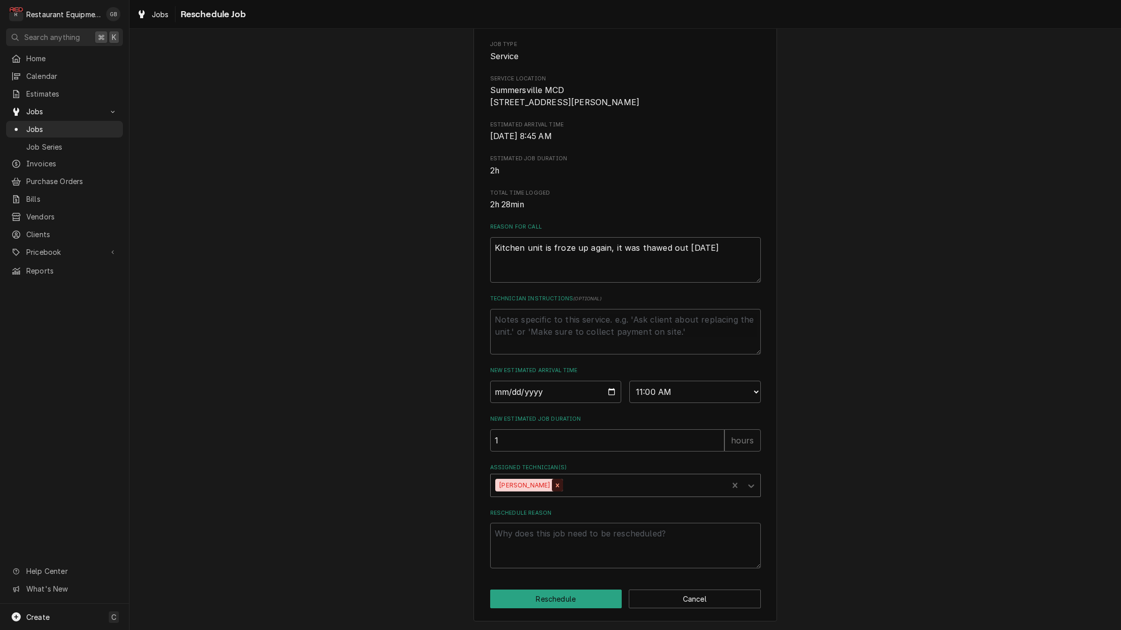
click at [557, 486] on div "Remove Matthew Brunty" at bounding box center [557, 485] width 11 height 13
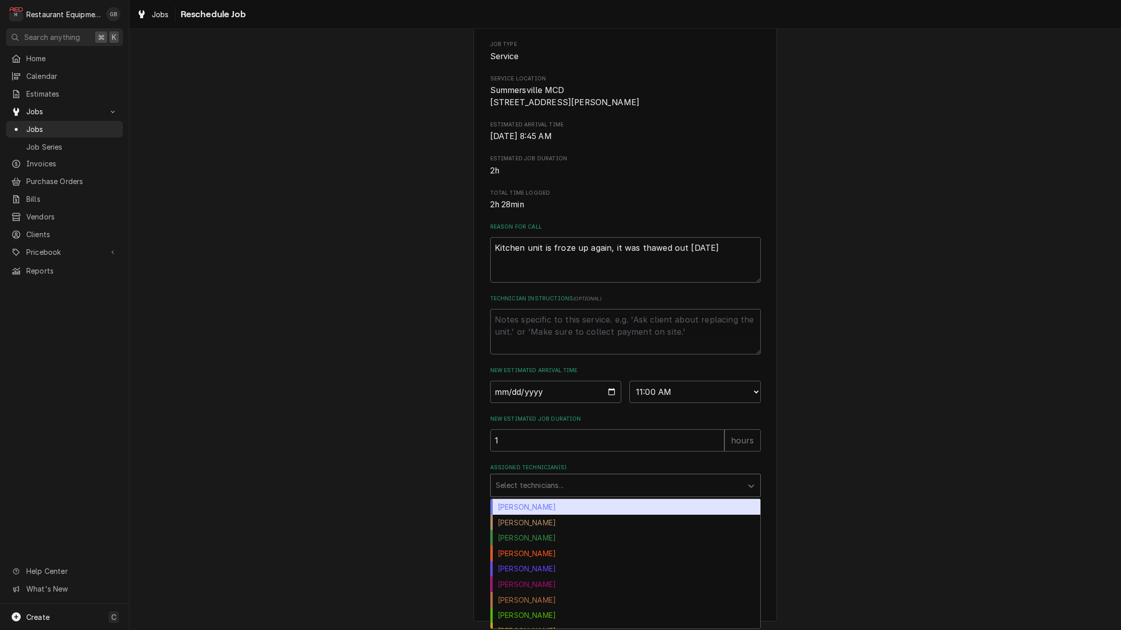
click at [714, 485] on div "Assigned Technician(s)" at bounding box center [616, 485] width 241 height 18
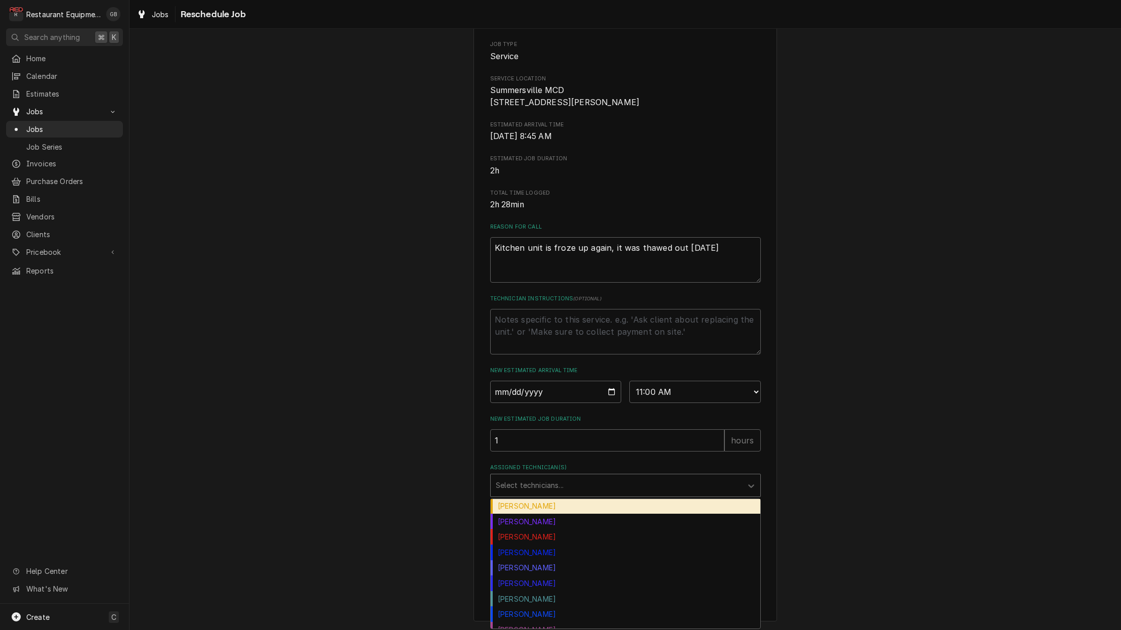
scroll to position [124, 0]
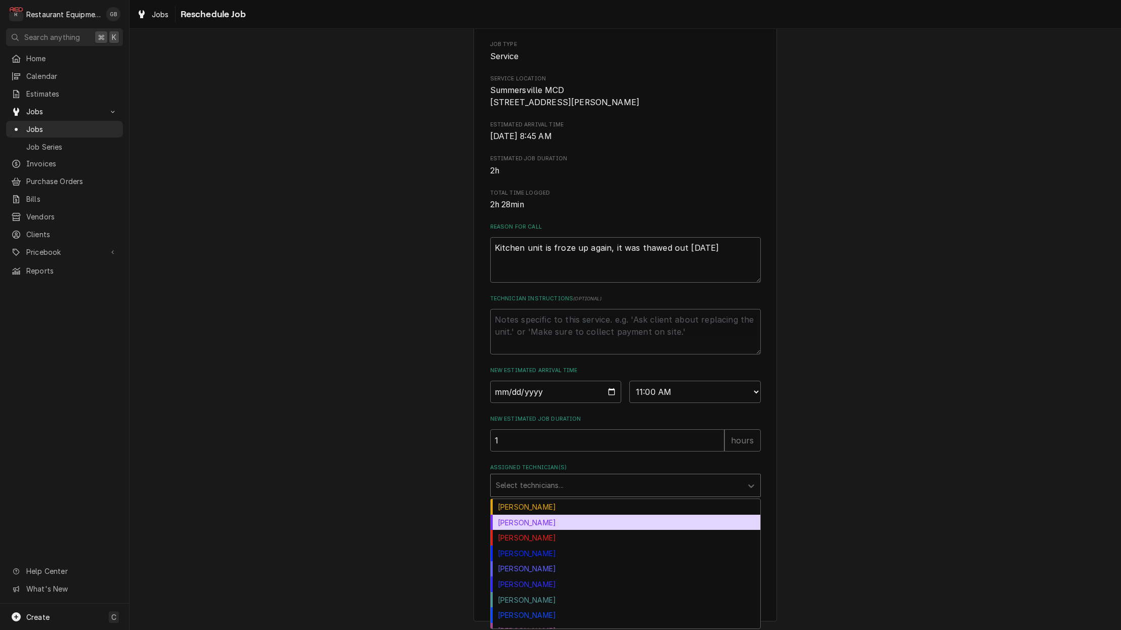
click at [539, 519] on div "[PERSON_NAME]" at bounding box center [625, 523] width 270 height 16
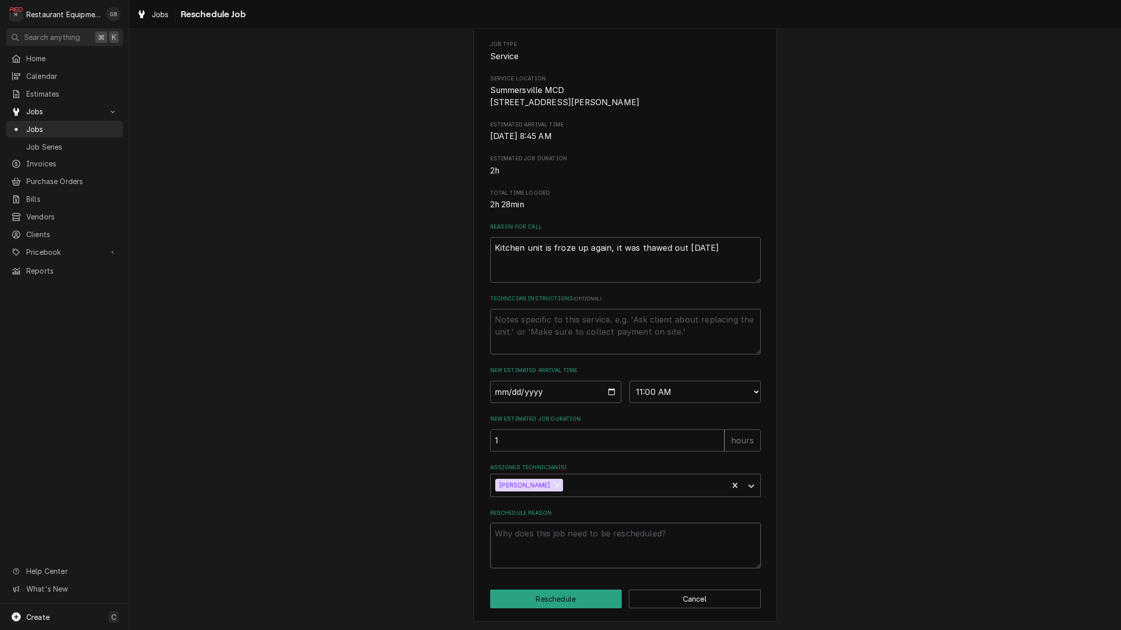
click at [542, 537] on textarea "Reschedule Reason" at bounding box center [625, 546] width 271 height 46
type textarea "x"
type textarea "f"
type textarea "x"
type textarea "fo"
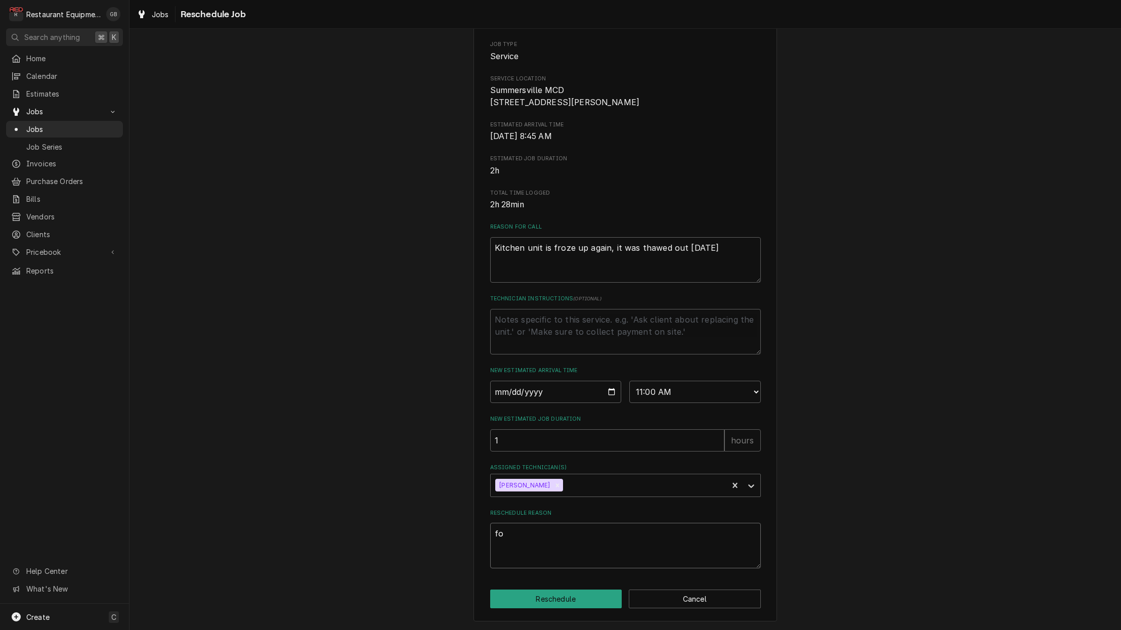
type textarea "x"
type textarea "fol"
type textarea "x"
type textarea "foll"
type textarea "x"
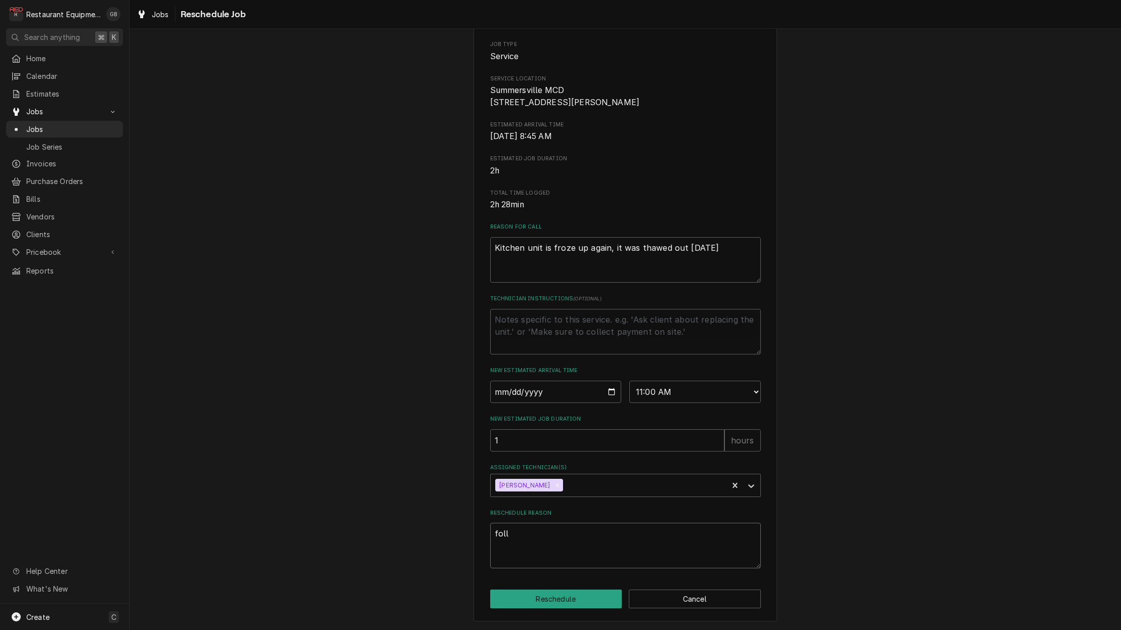
type textarea "follo"
type textarea "x"
type textarea "follow"
type textarea "x"
type textarea "follow"
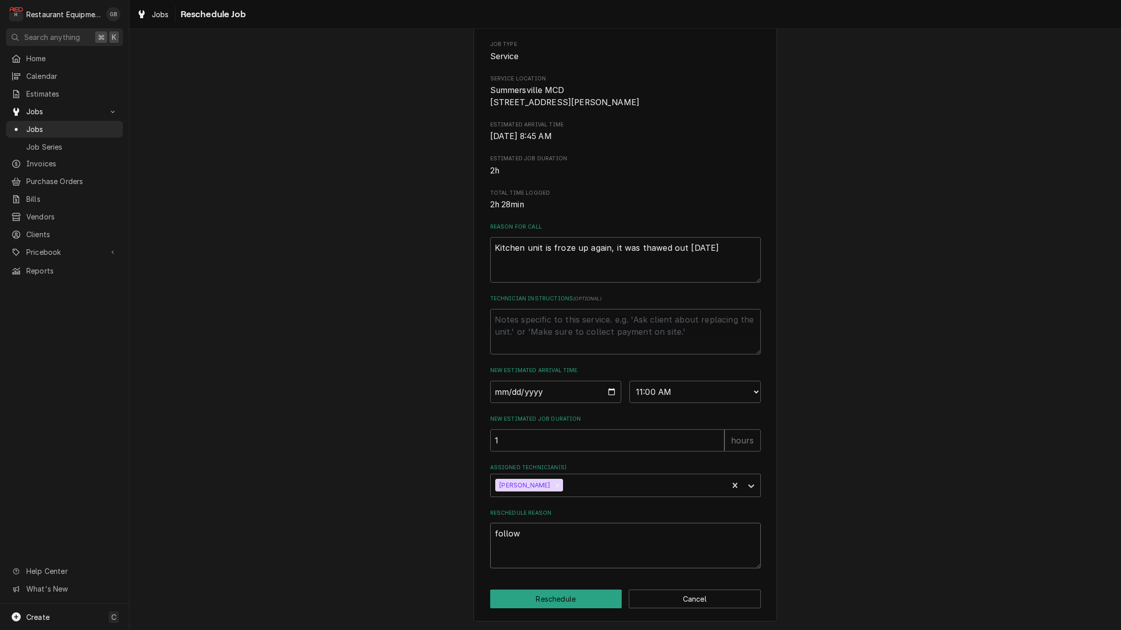
type textarea "x"
type textarea "follow u"
type textarea "x"
type textarea "follow up"
type textarea "x"
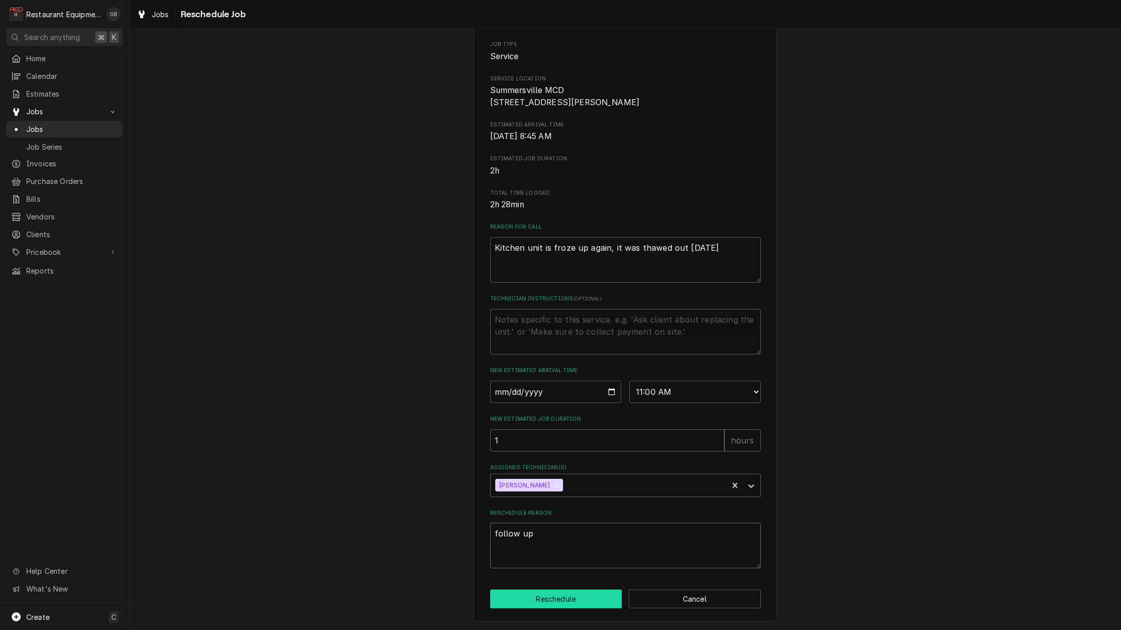
type textarea "follow up"
click at [579, 601] on button "Reschedule" at bounding box center [556, 599] width 132 height 19
type textarea "x"
